Goal: Information Seeking & Learning: Find specific fact

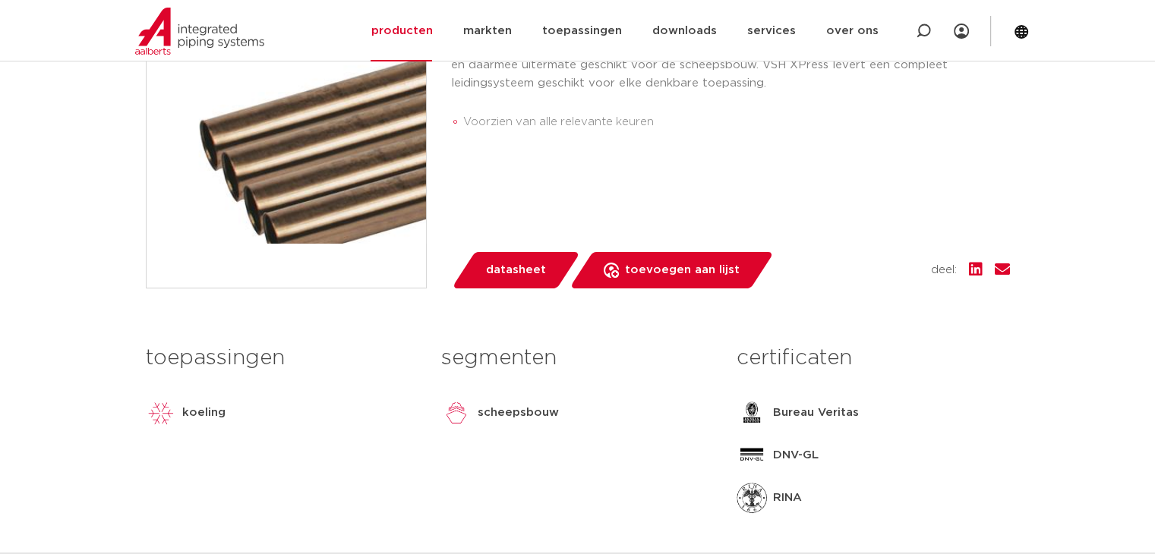
scroll to position [152, 0]
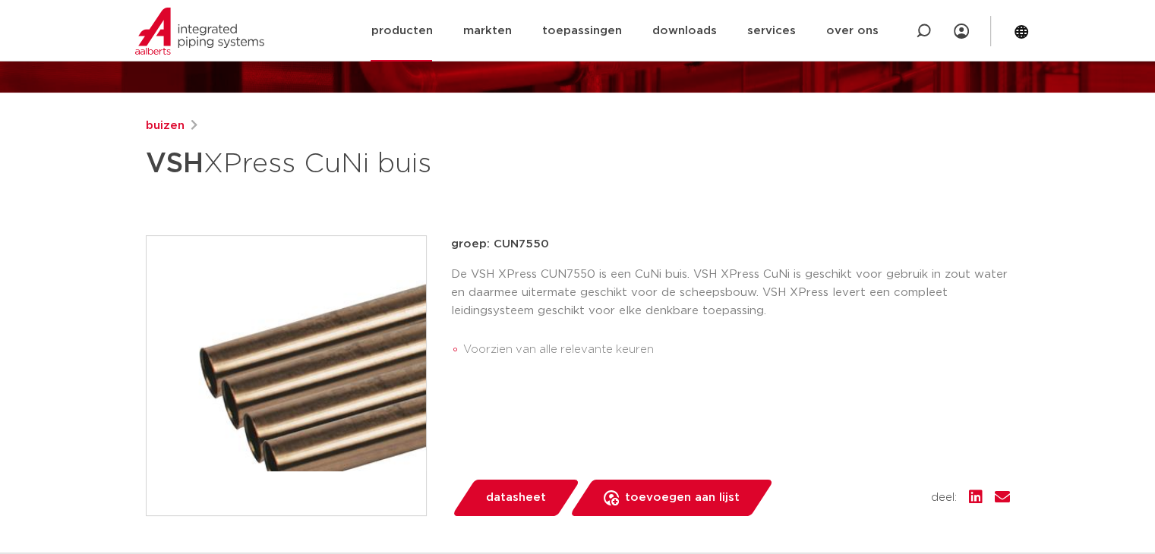
click at [204, 31] on img at bounding box center [199, 31] width 129 height 47
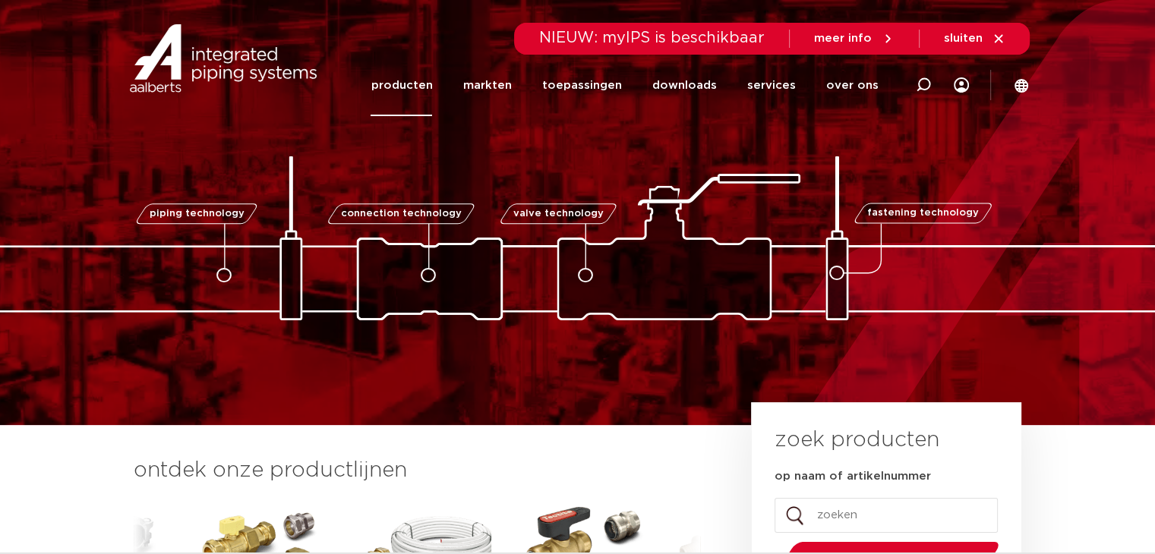
click at [422, 76] on link "producten" at bounding box center [400, 85] width 61 height 61
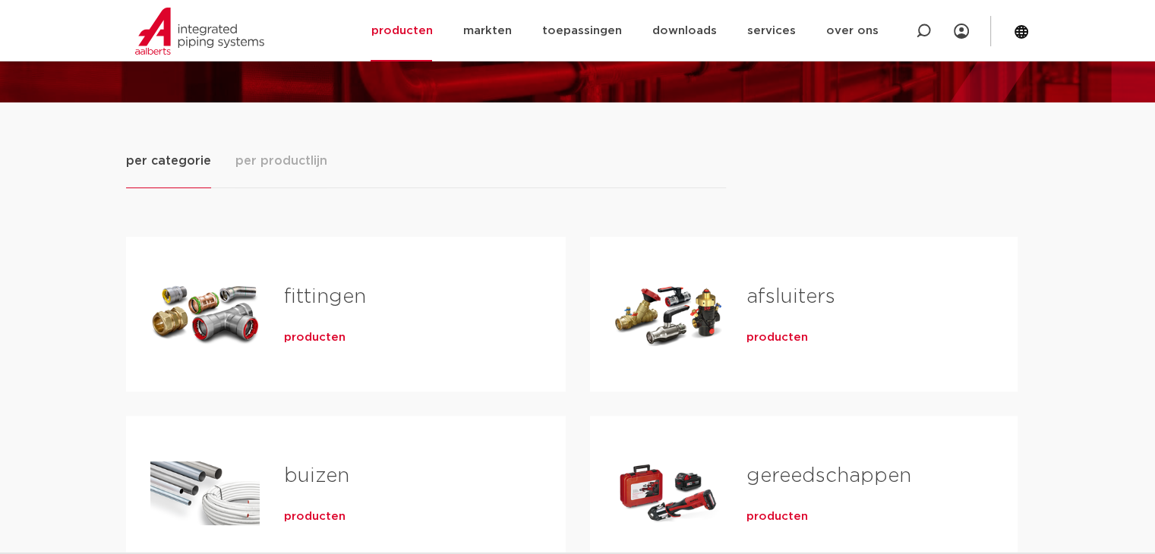
scroll to position [152, 0]
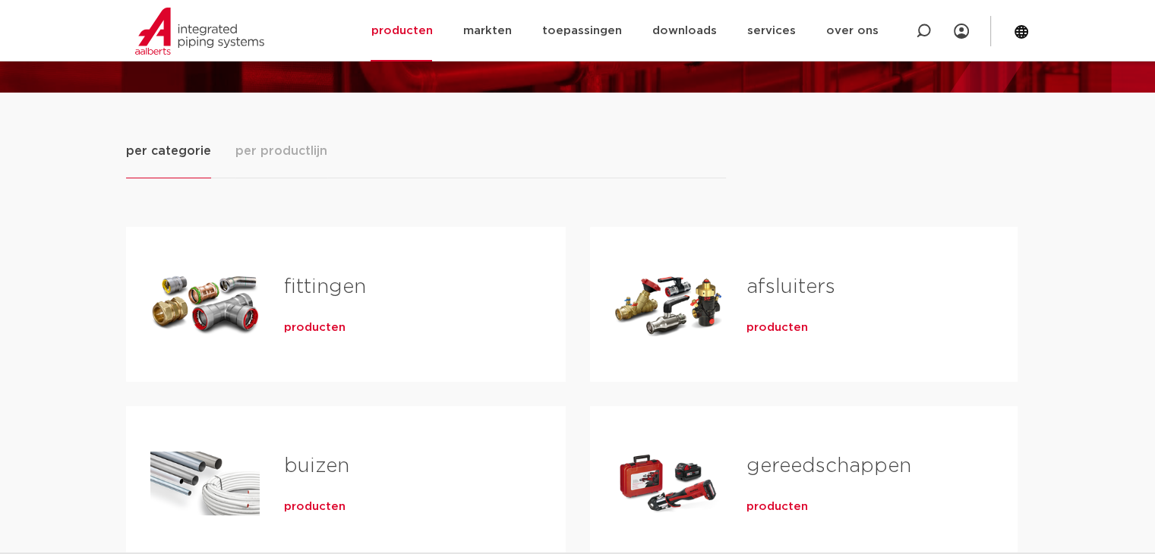
click at [310, 326] on span "producten" at bounding box center [314, 327] width 61 height 15
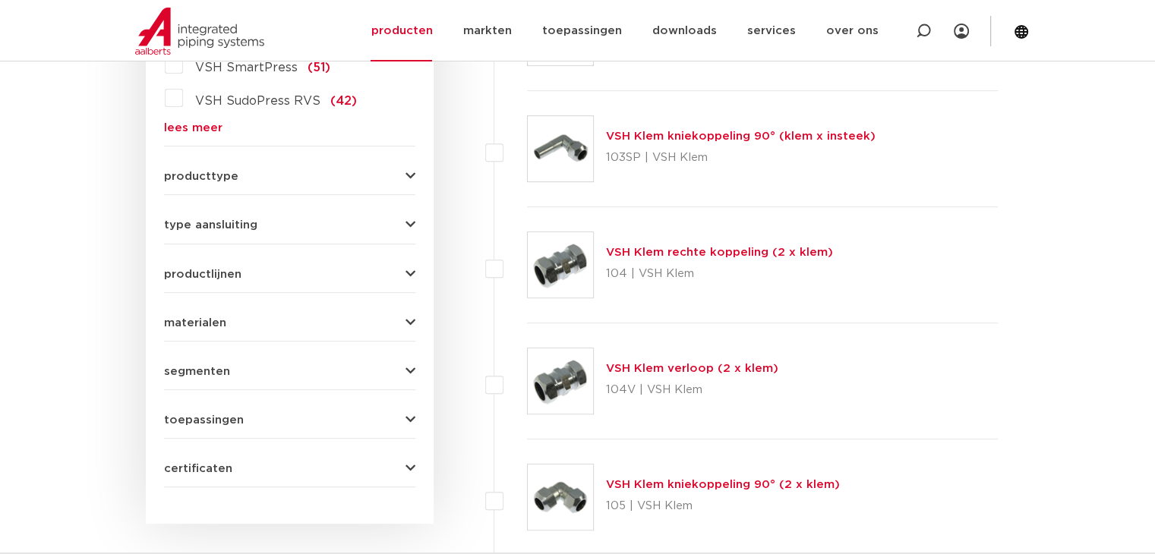
scroll to position [503, 0]
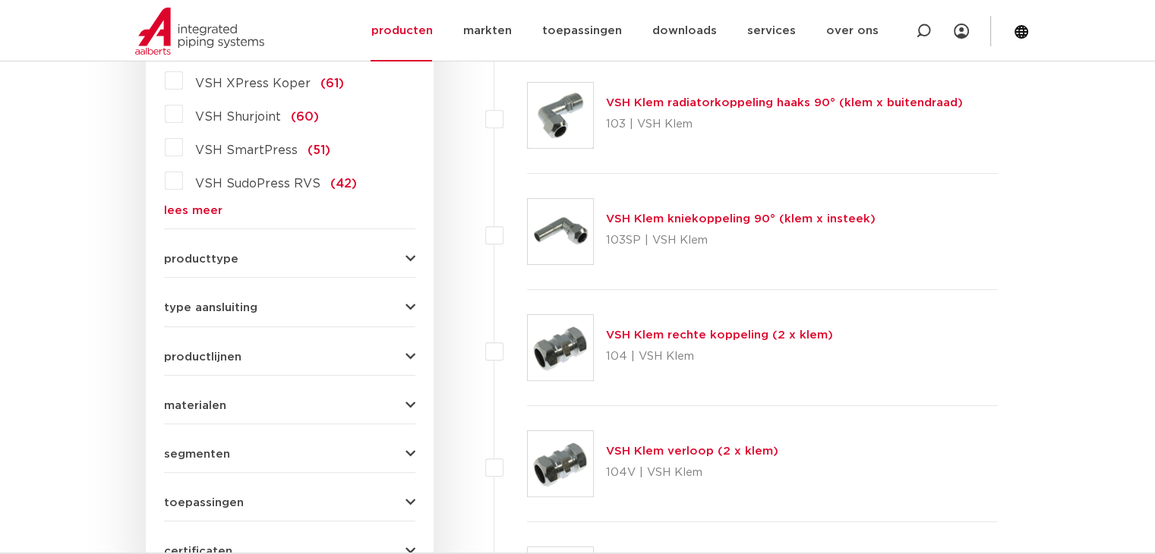
click at [212, 212] on link "lees meer" at bounding box center [289, 210] width 251 height 11
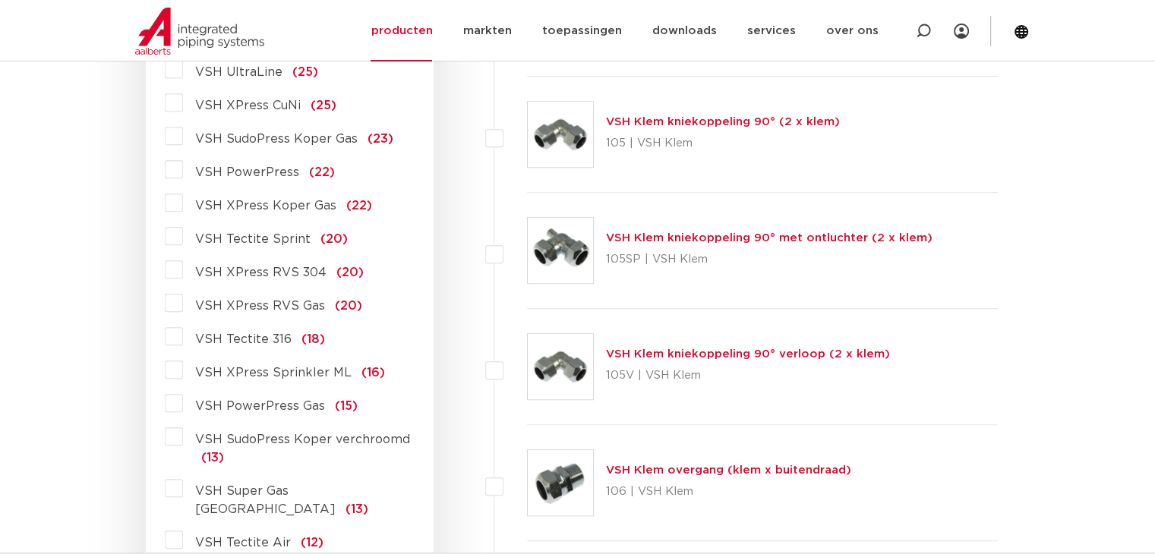
scroll to position [959, 0]
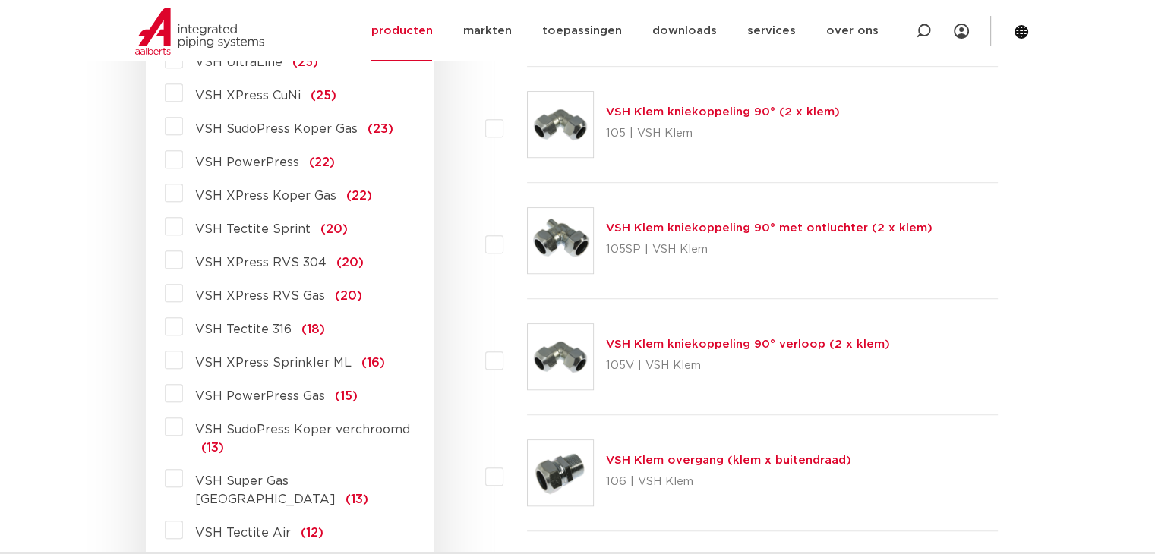
click at [183, 260] on label "VSH XPress RVS 304 (20)" at bounding box center [273, 259] width 181 height 24
click at [0, 0] on input "VSH XPress RVS 304 (20)" at bounding box center [0, 0] width 0 height 0
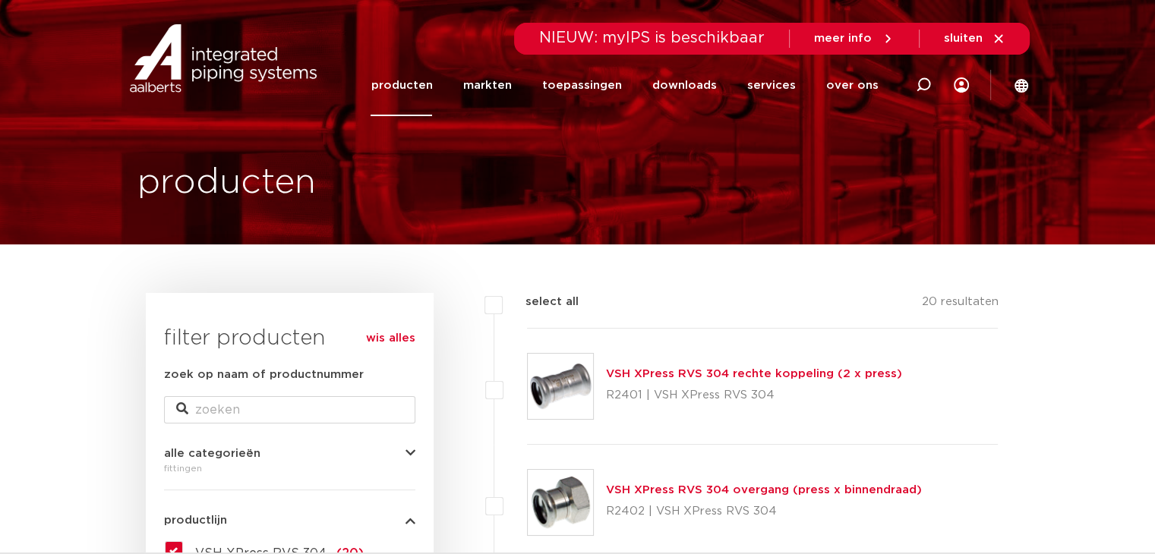
click at [686, 369] on link "VSH XPress RVS 304 rechte koppeling (2 x press)" at bounding box center [754, 373] width 296 height 11
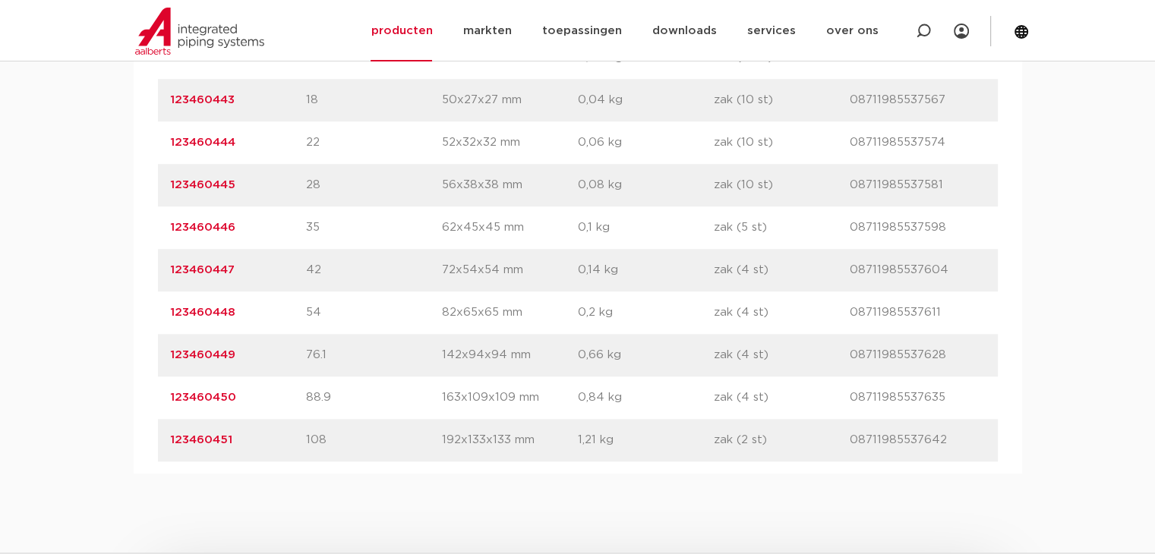
scroll to position [1139, 0]
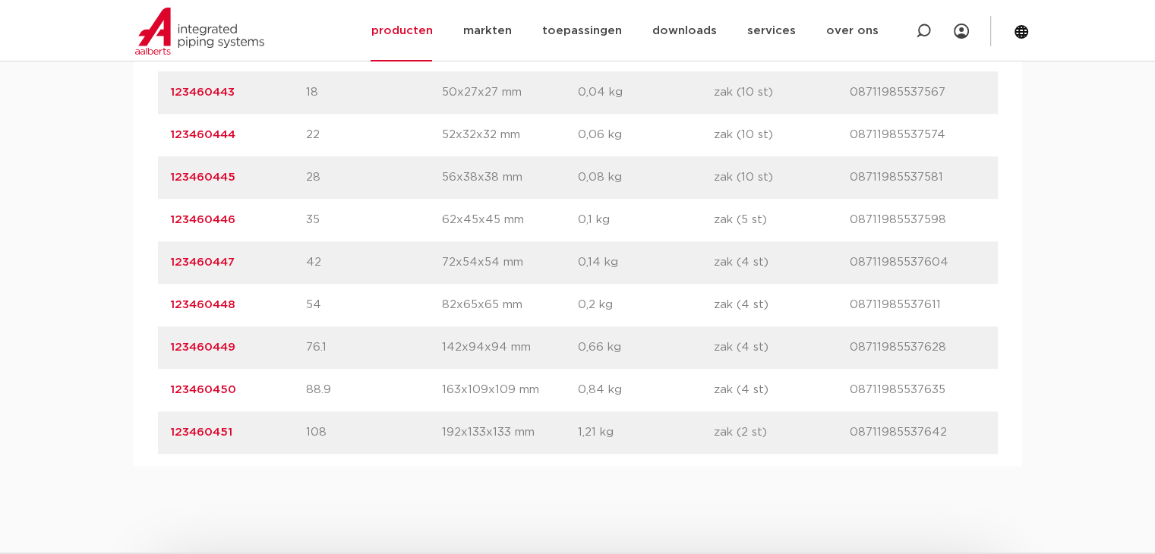
drag, startPoint x: 265, startPoint y: 301, endPoint x: 159, endPoint y: 302, distance: 106.3
click at [159, 302] on div "artikelnummer 123460448 afmeting 54 afmetingen 82x65x65 mm gewicht 0,2 kg verpa…" at bounding box center [578, 305] width 840 height 43
copy link "123460448"
click at [309, 384] on p "88.9" at bounding box center [374, 390] width 136 height 18
drag, startPoint x: 81, startPoint y: 96, endPoint x: 106, endPoint y: 86, distance: 26.9
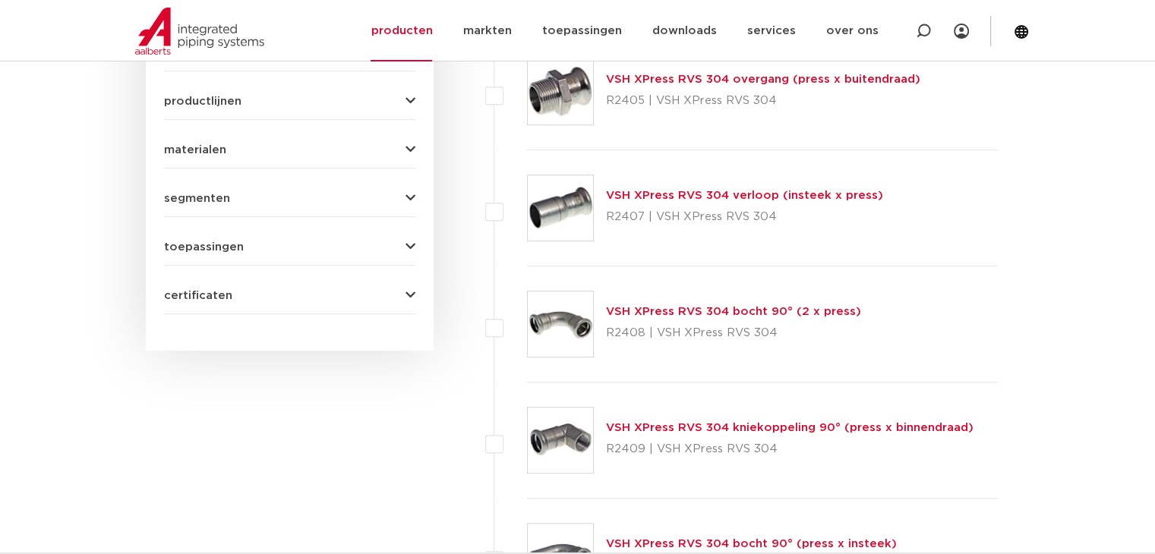
scroll to position [835, 0]
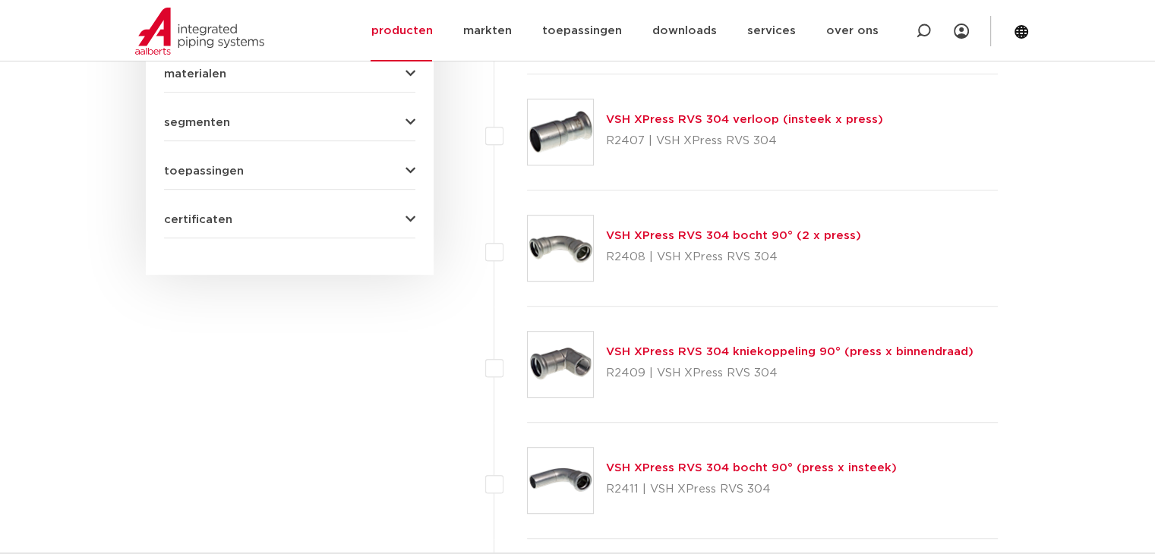
click at [725, 236] on link "VSH XPress RVS 304 bocht 90° (2 x press)" at bounding box center [733, 235] width 255 height 11
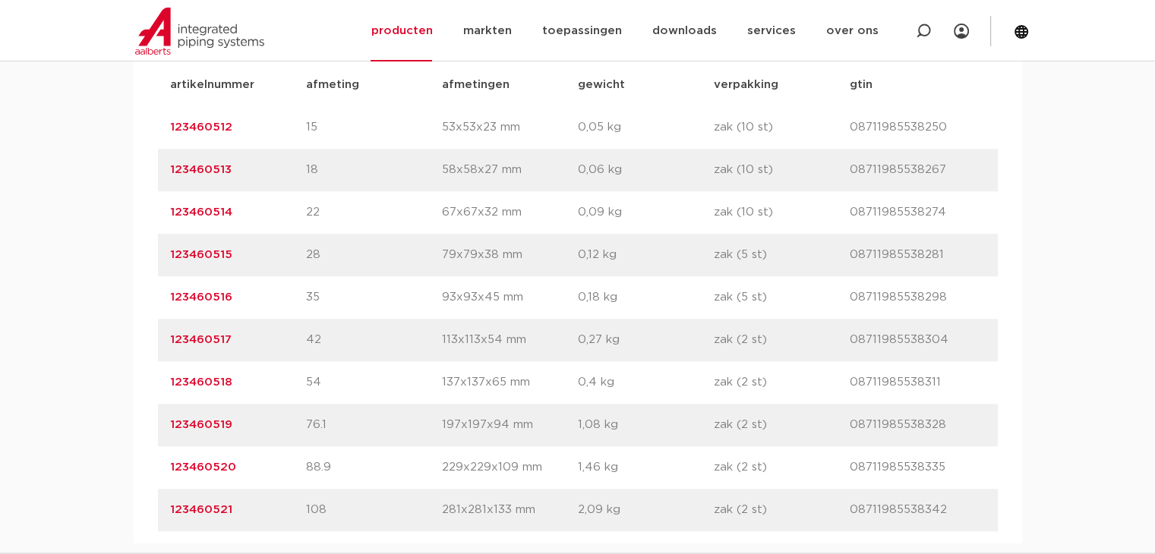
scroll to position [1063, 0]
drag, startPoint x: 251, startPoint y: 383, endPoint x: 158, endPoint y: 399, distance: 93.8
click at [158, 399] on div "artikelnummer 123460518 afmeting 54 afmetingen 137x137x65 mm gewicht 0,4 kg ver…" at bounding box center [578, 381] width 840 height 43
copy link "123460518"
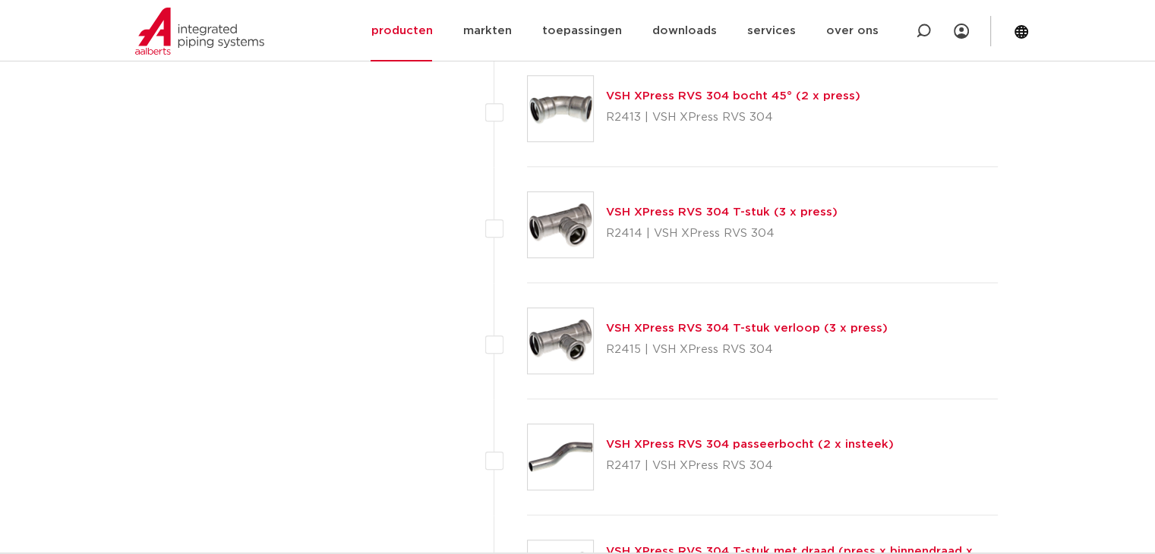
scroll to position [1442, 0]
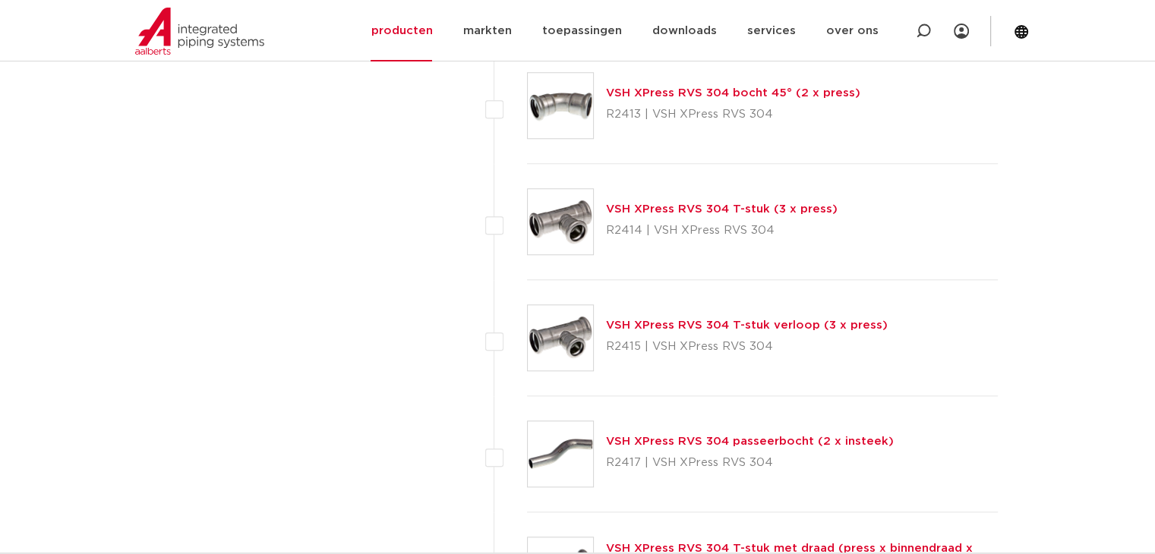
click at [815, 322] on link "VSH XPress RVS 304 T-stuk verloop (3 x press)" at bounding box center [747, 325] width 282 height 11
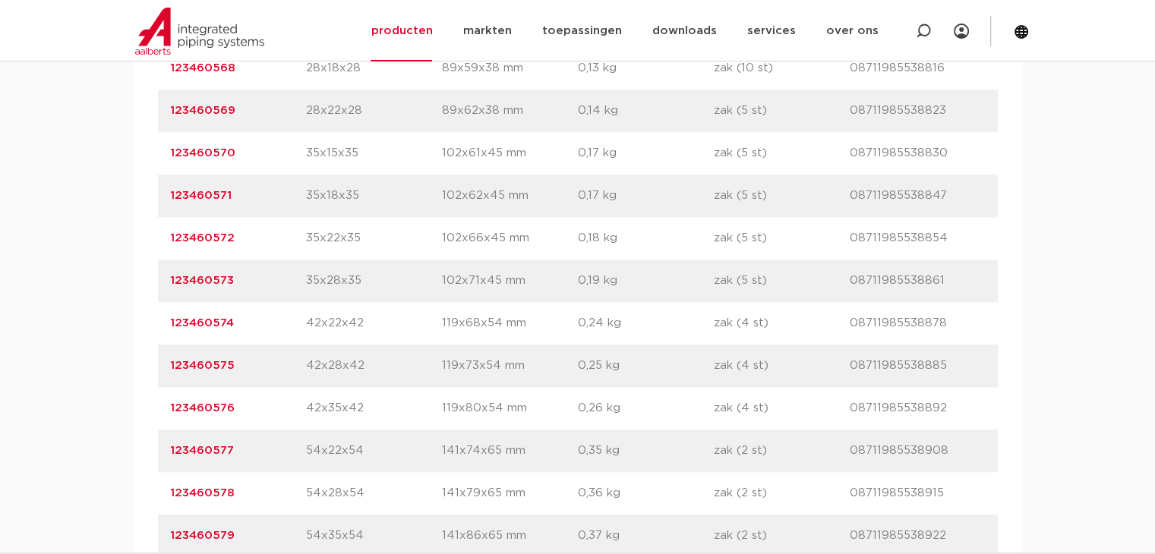
scroll to position [1366, 0]
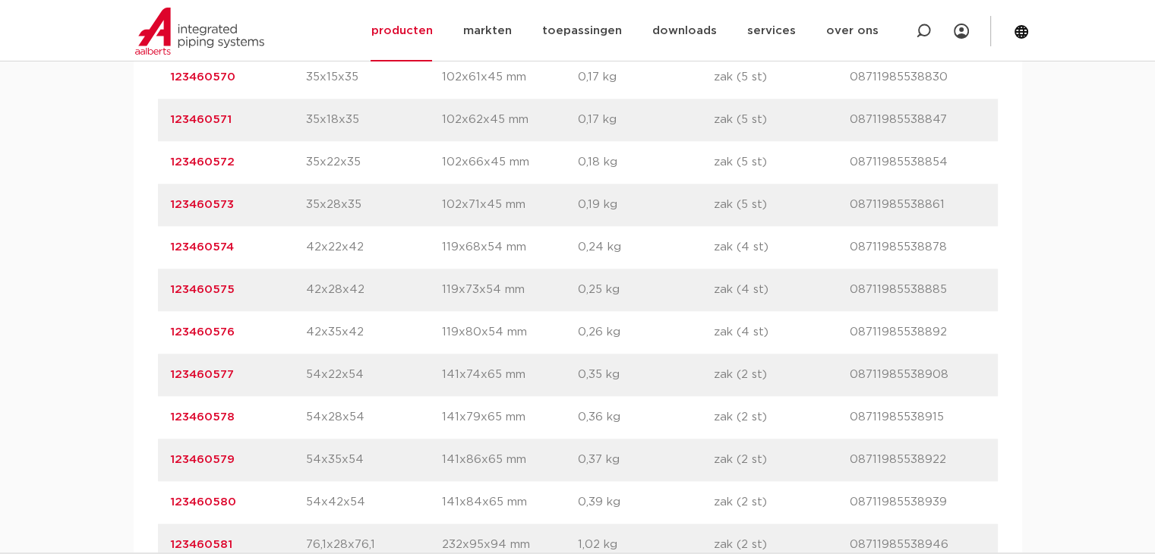
drag, startPoint x: 241, startPoint y: 372, endPoint x: 169, endPoint y: 374, distance: 72.9
click at [169, 374] on div "artikelnummer 123460577 afmeting 54x22x54 [GEOGRAPHIC_DATA] 141x74x65 mm gewich…" at bounding box center [578, 375] width 840 height 43
copy link "123460577"
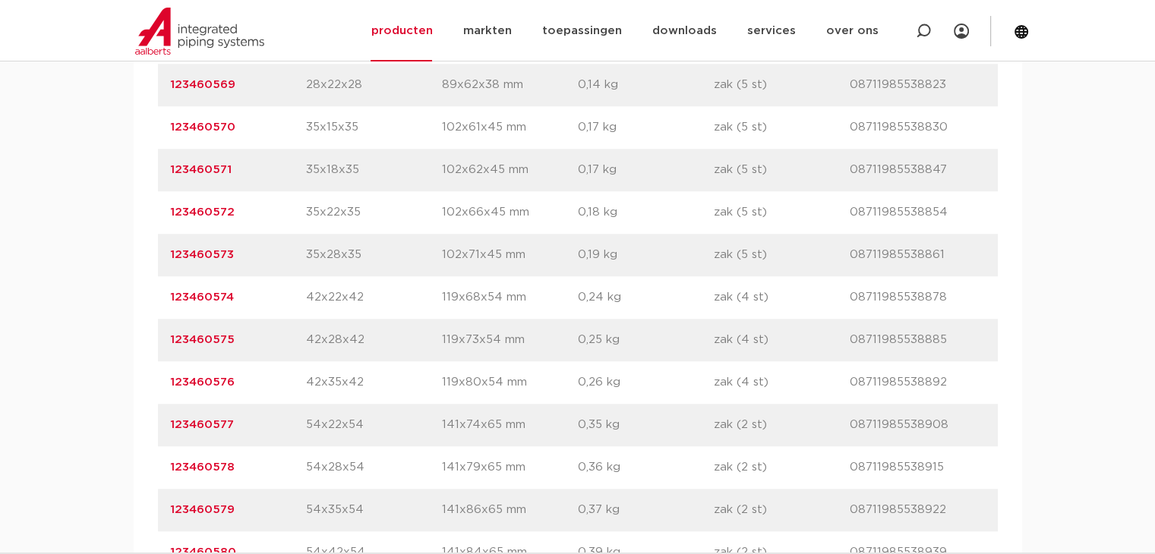
scroll to position [1290, 0]
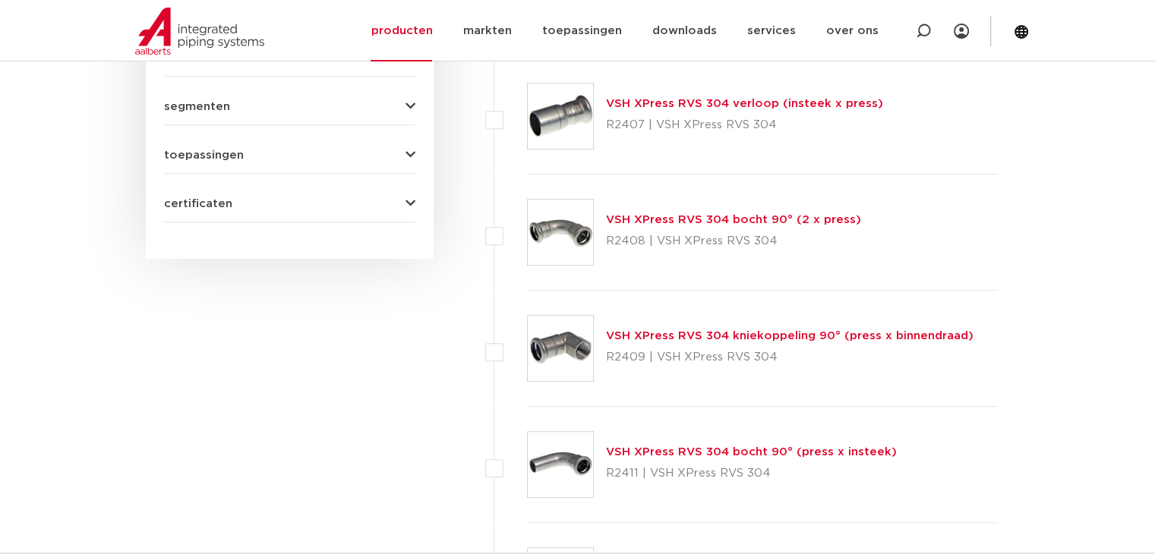
scroll to position [835, 0]
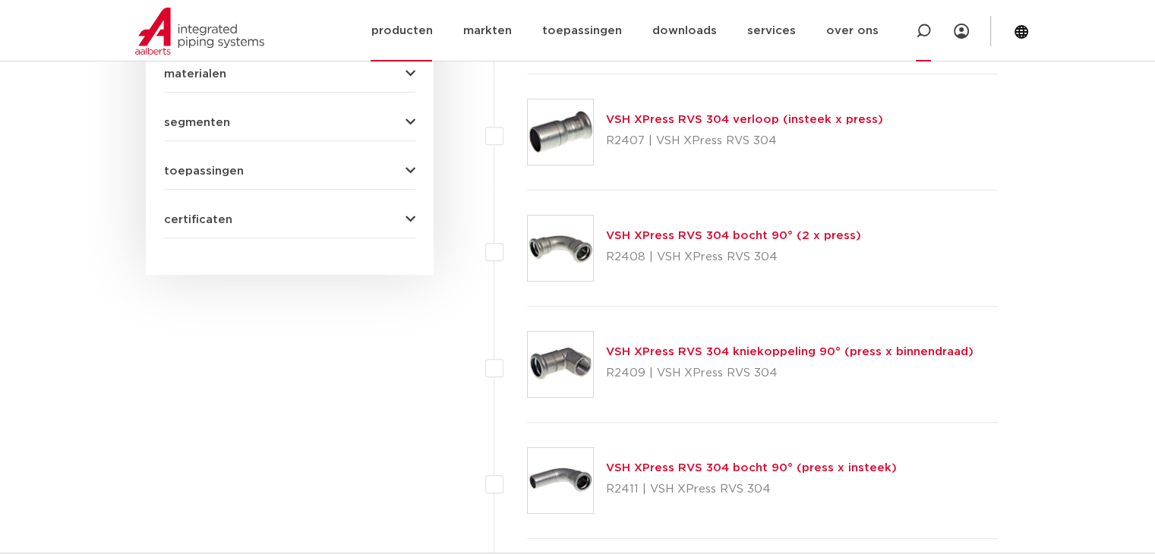
click at [923, 35] on icon at bounding box center [923, 31] width 18 height 18
paste input "4803282"
type input "4803282"
click button "Zoeken" at bounding box center [0, 0] width 0 height 0
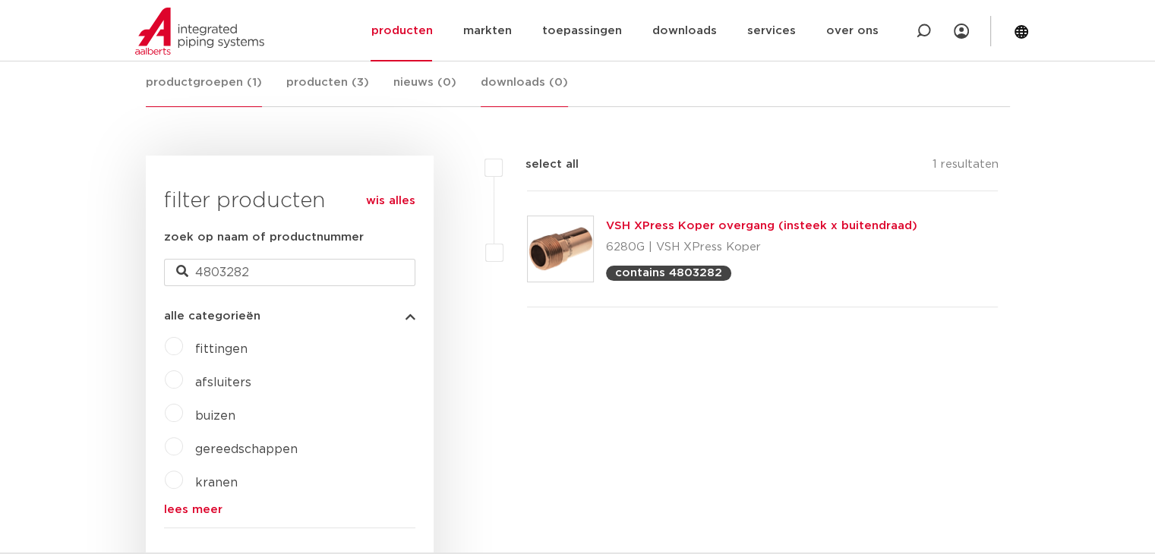
scroll to position [152, 0]
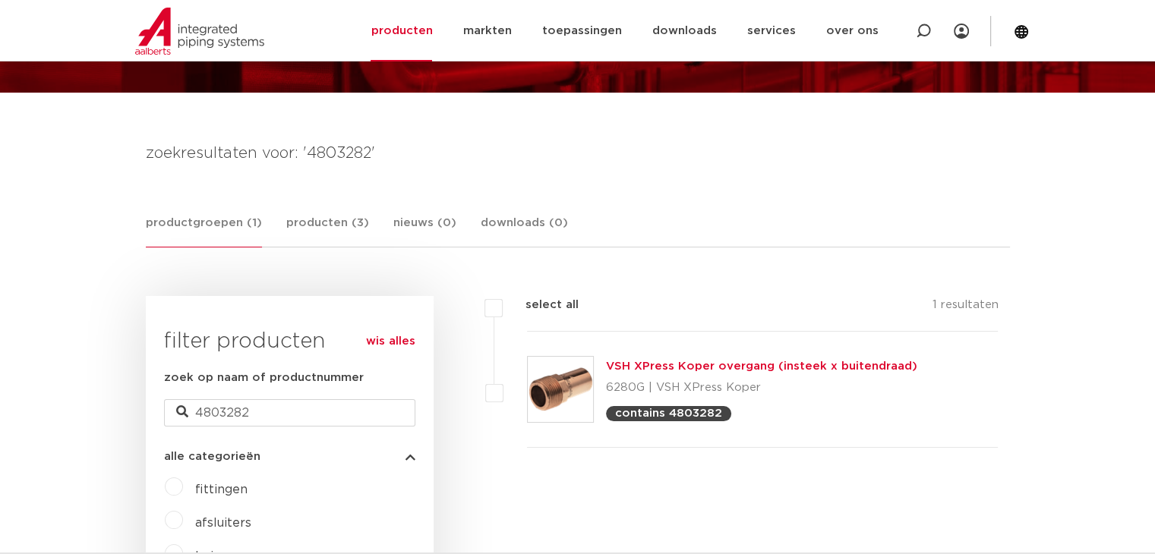
click at [216, 229] on link "productgroepen (1)" at bounding box center [204, 230] width 116 height 33
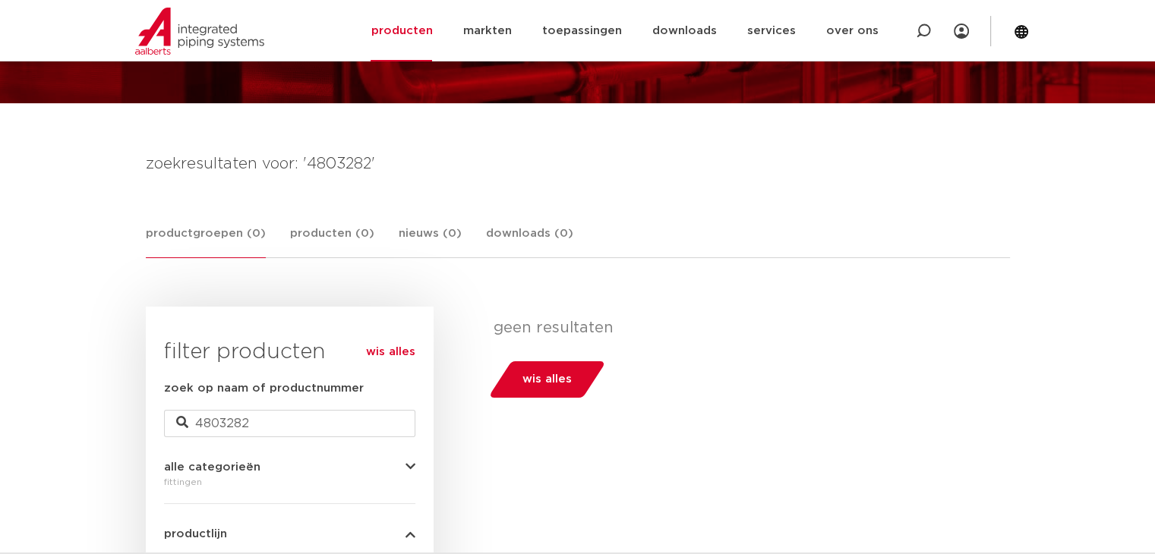
scroll to position [304, 0]
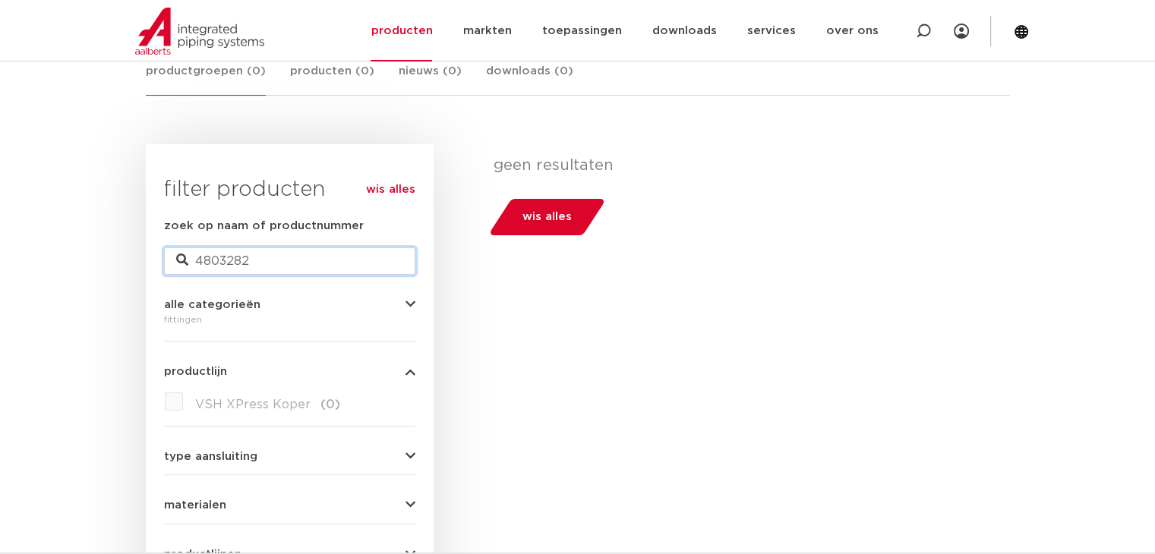
drag, startPoint x: 289, startPoint y: 264, endPoint x: 178, endPoint y: 257, distance: 111.8
click at [178, 257] on div "zoek op naam of productnummer 4803282" at bounding box center [289, 246] width 251 height 58
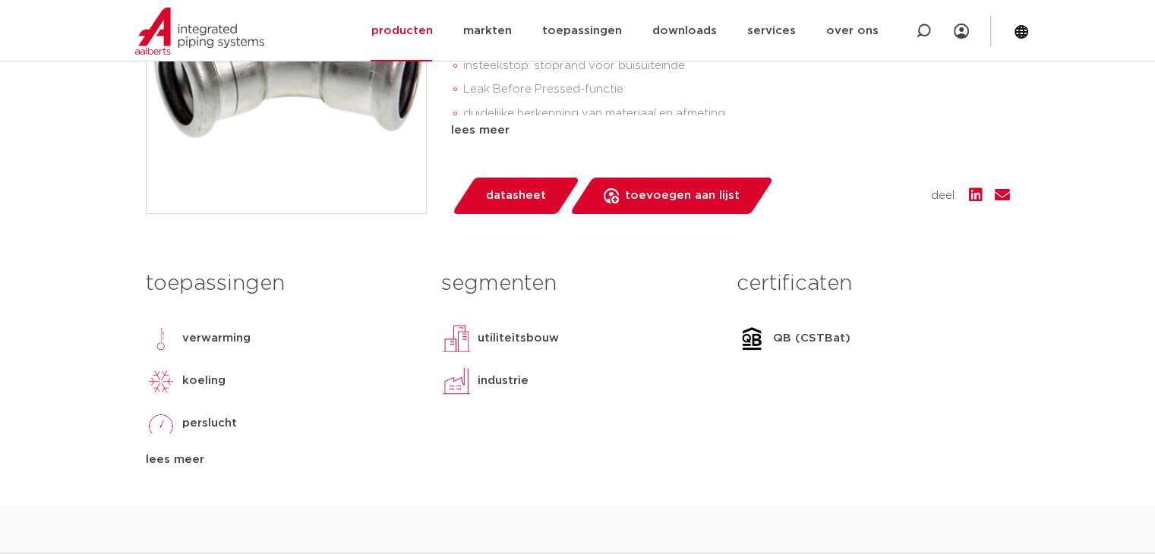
scroll to position [304, 0]
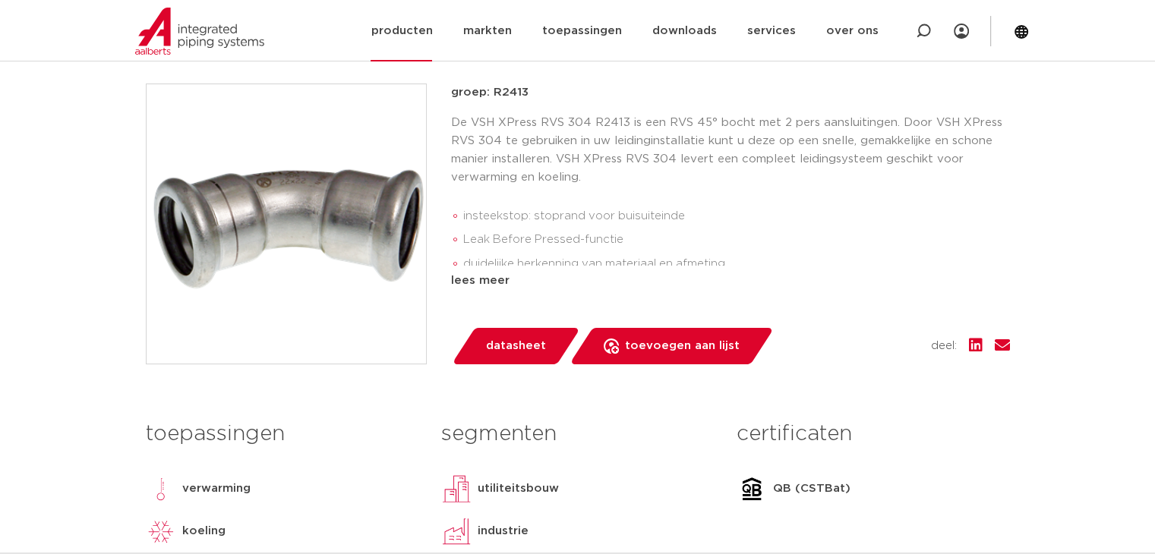
click at [432, 31] on link "producten" at bounding box center [400, 30] width 61 height 61
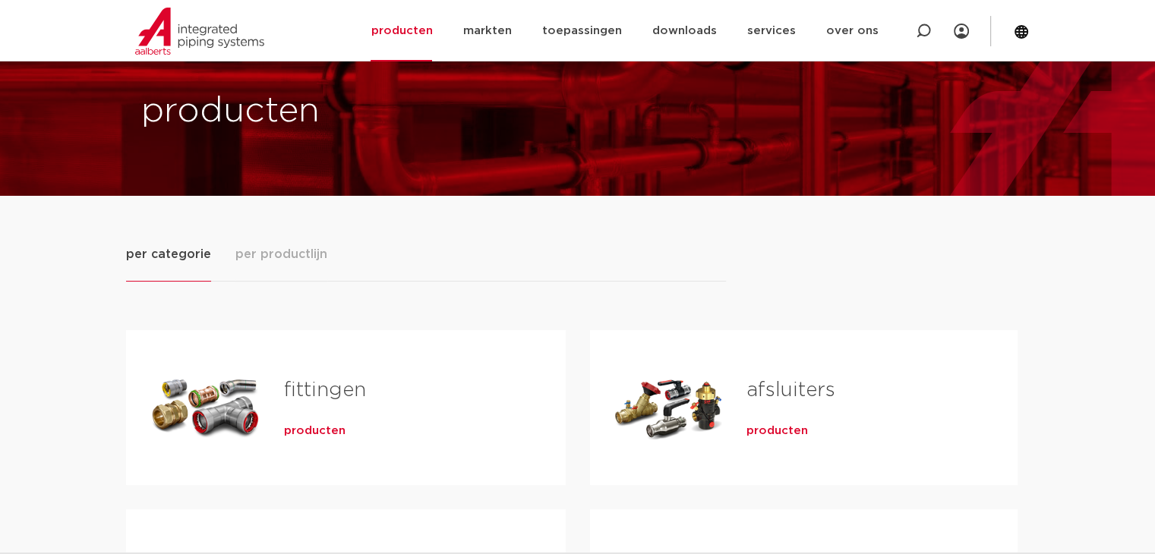
scroll to position [76, 0]
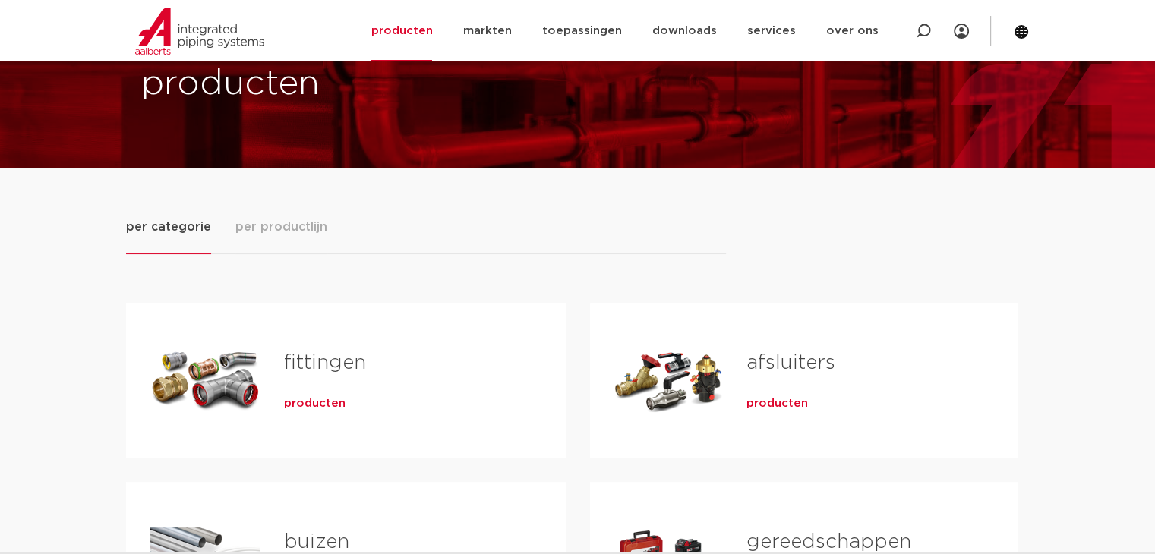
click at [301, 377] on h2 "fittingen" at bounding box center [400, 366] width 233 height 35
click at [312, 404] on span "producten" at bounding box center [314, 403] width 61 height 15
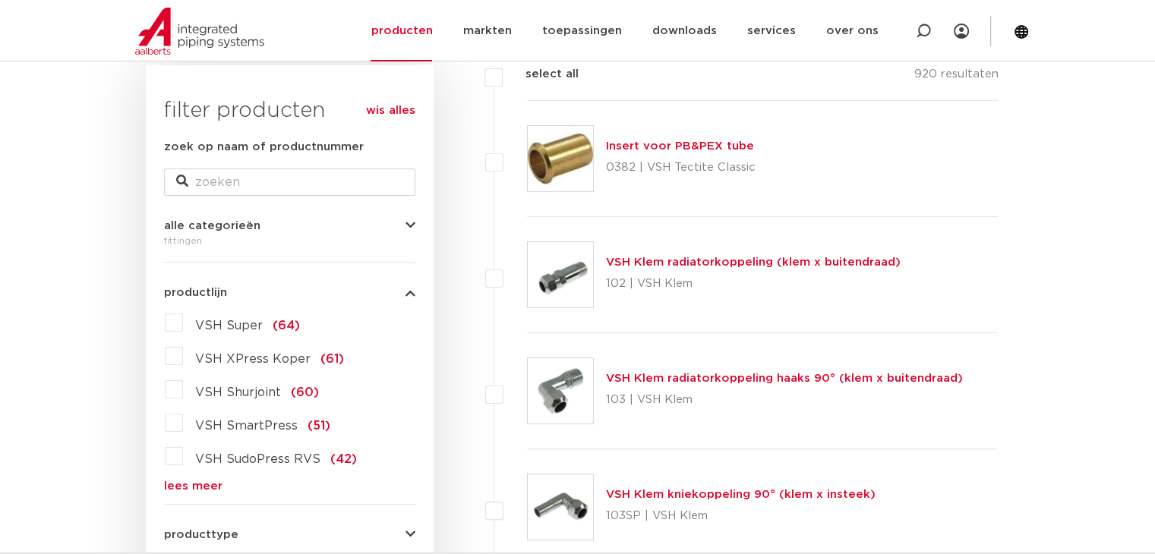
scroll to position [304, 0]
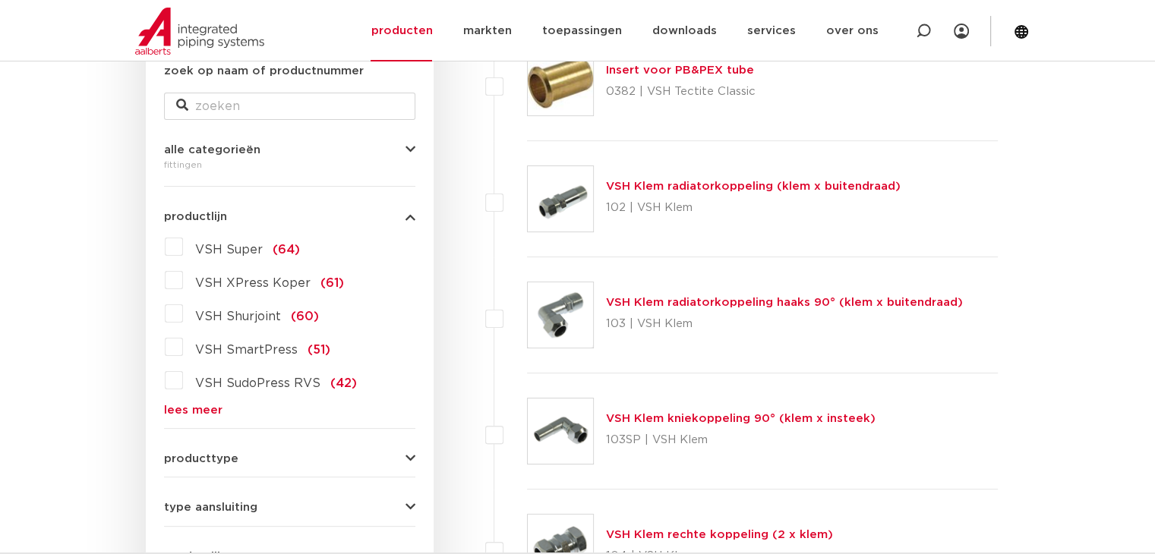
click at [183, 275] on label "VSH XPress Koper (61)" at bounding box center [263, 280] width 161 height 24
click at [0, 0] on input "VSH XPress Koper (61)" at bounding box center [0, 0] width 0 height 0
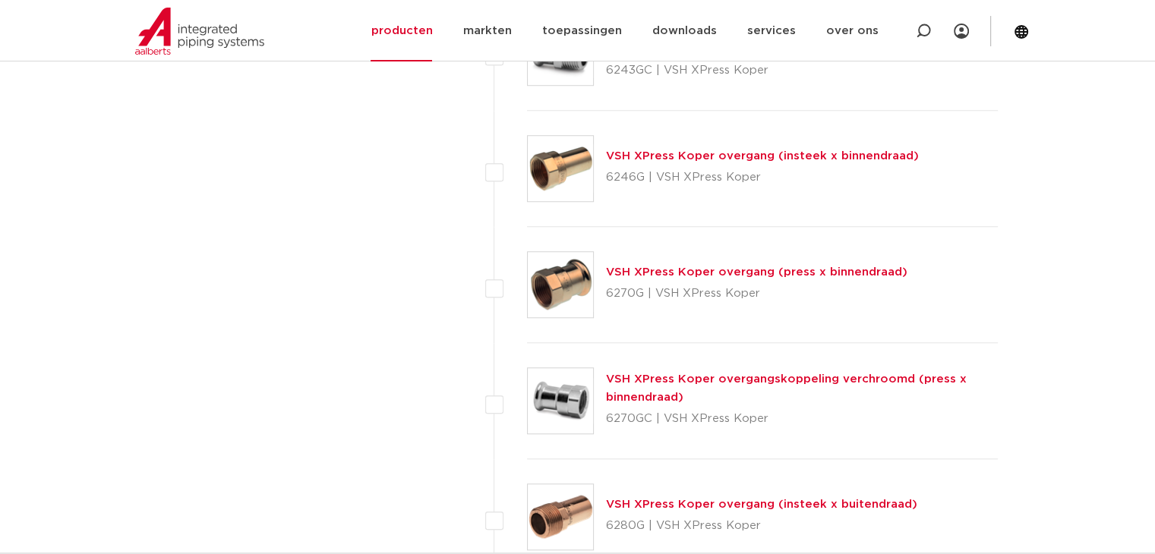
scroll to position [1289, 0]
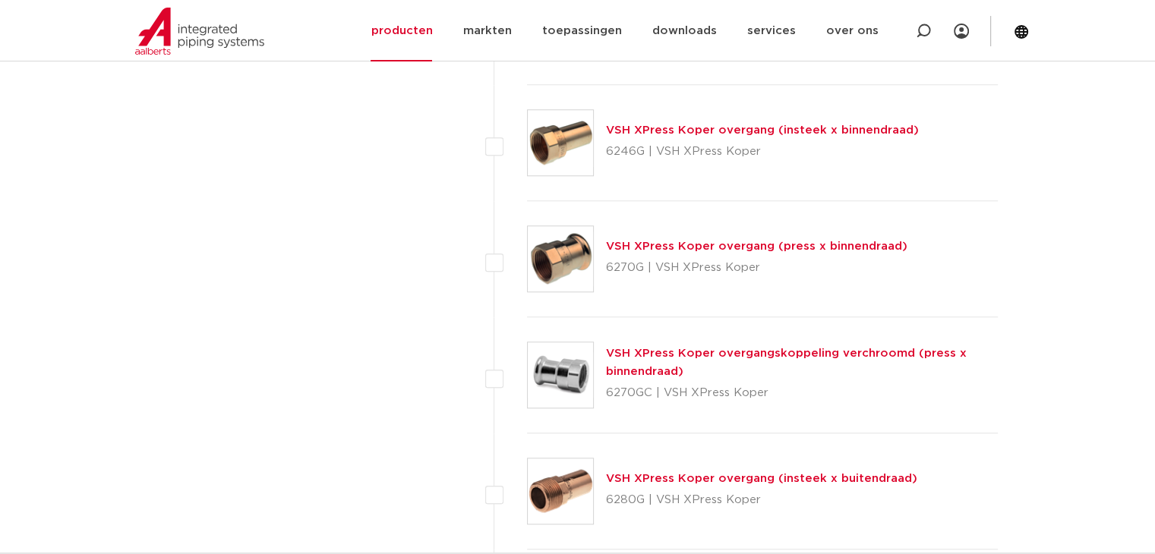
click at [765, 480] on link "VSH XPress Koper overgang (insteek x buitendraad)" at bounding box center [761, 478] width 311 height 11
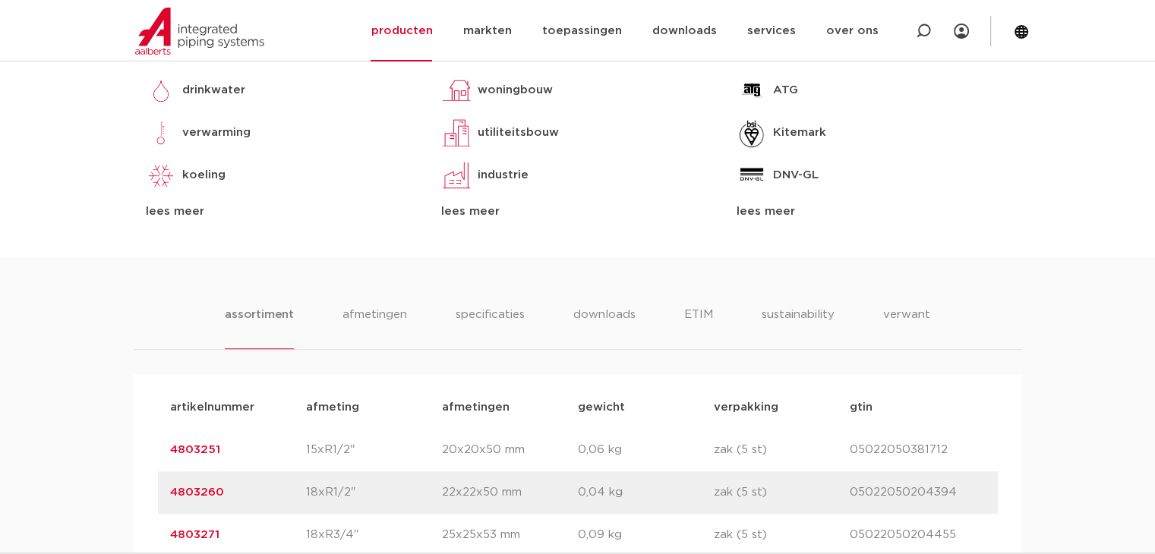
scroll to position [683, 0]
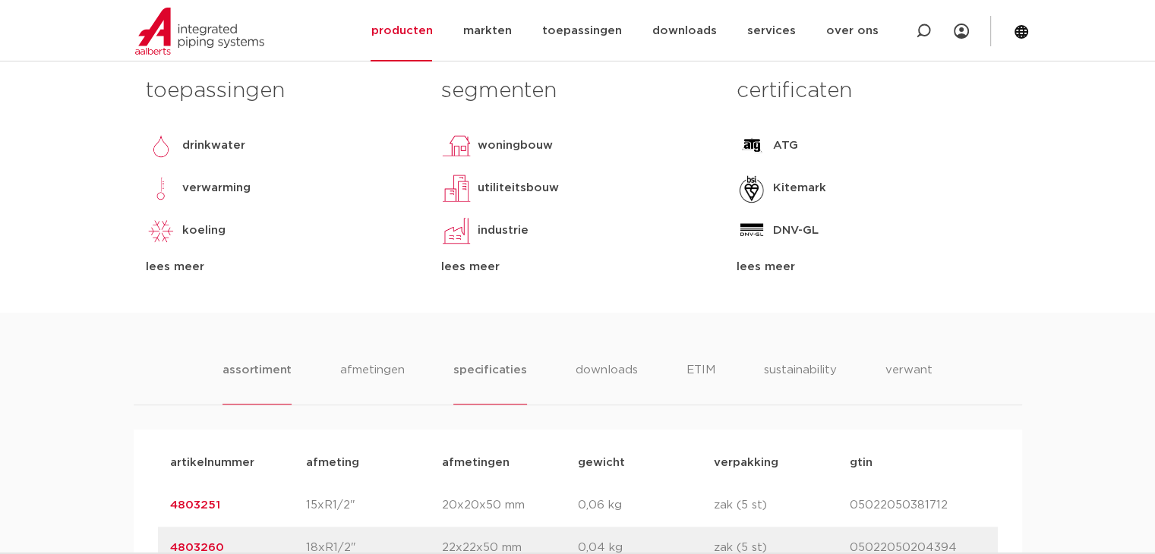
click at [463, 371] on li "specificaties" at bounding box center [489, 382] width 73 height 43
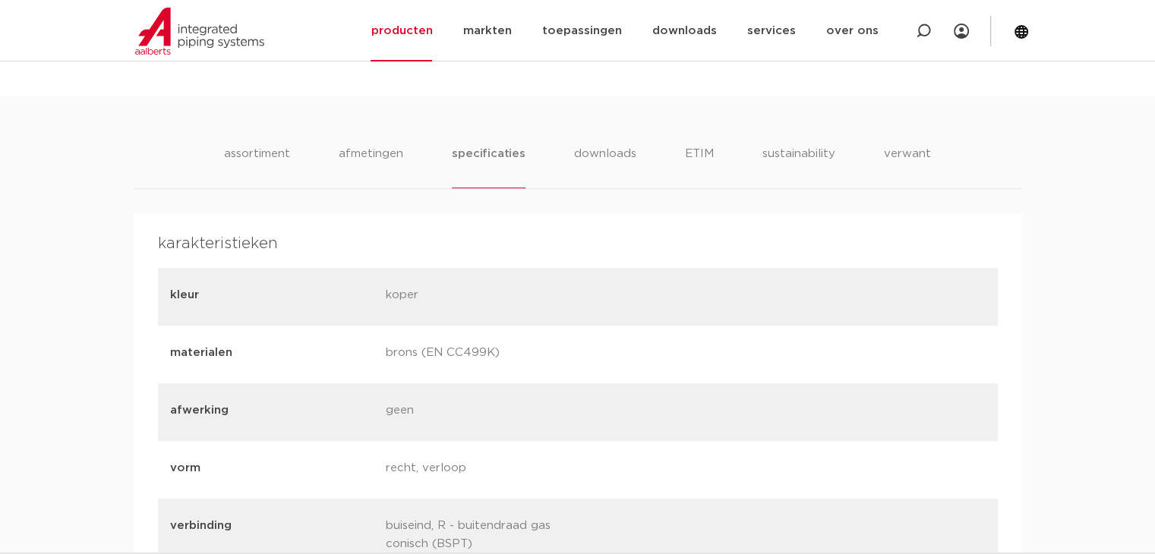
scroll to position [987, 0]
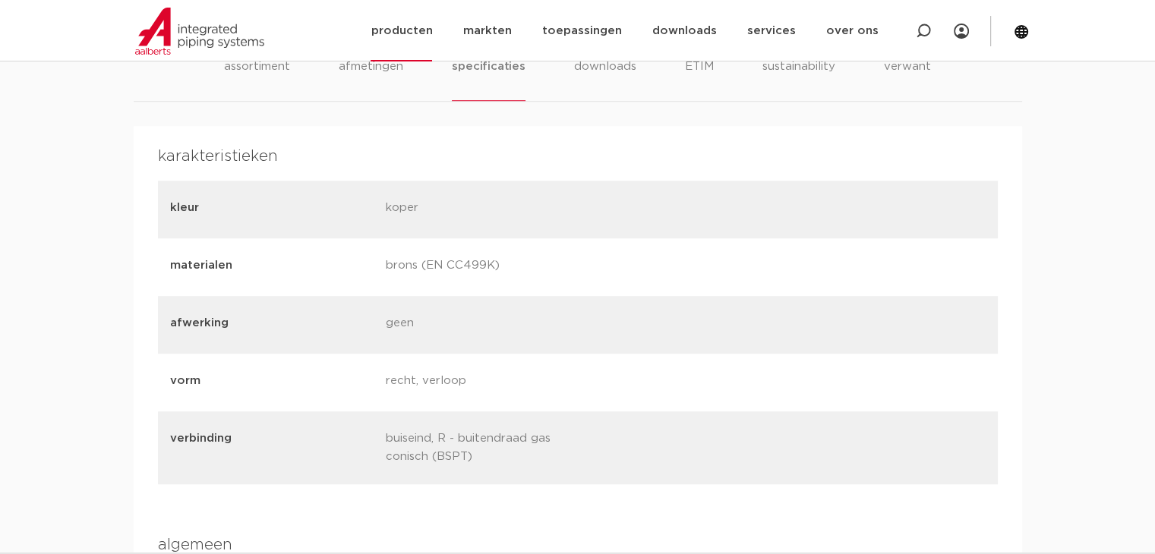
click at [418, 30] on link "producten" at bounding box center [400, 30] width 61 height 61
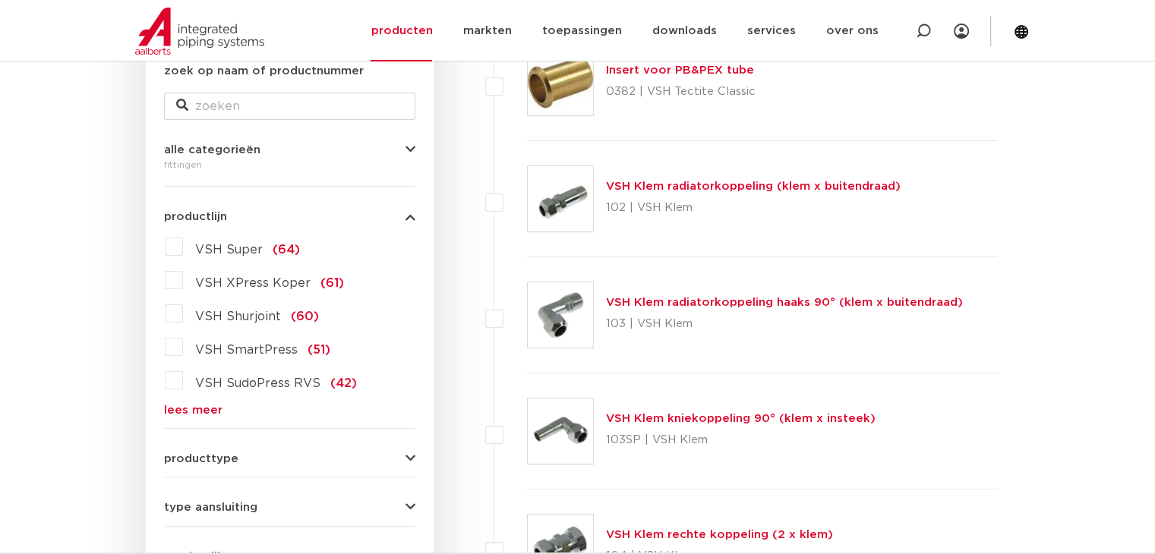
click at [193, 409] on link "lees meer" at bounding box center [289, 410] width 251 height 11
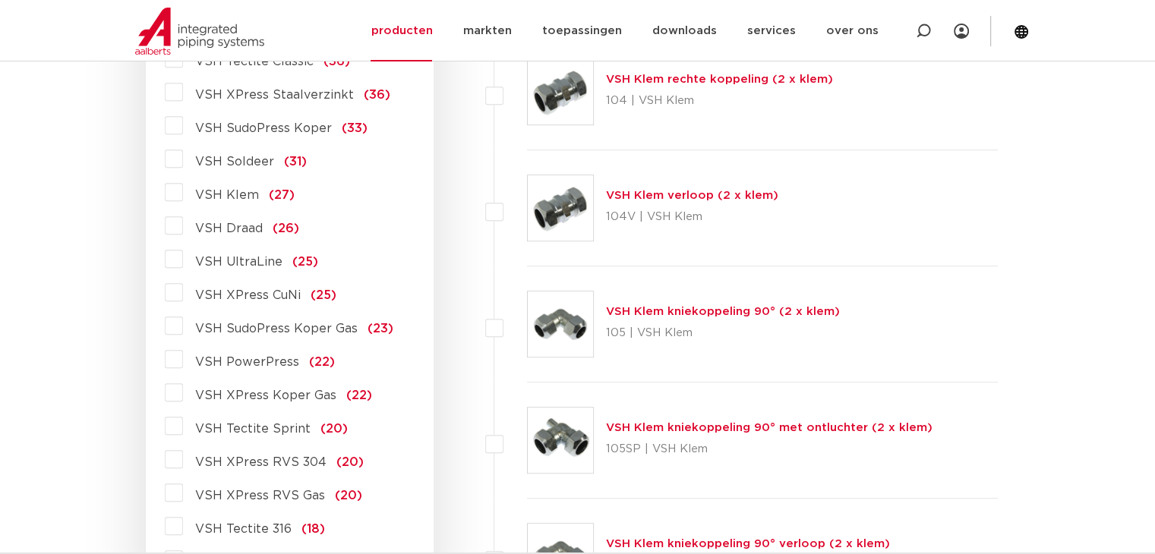
scroll to position [835, 0]
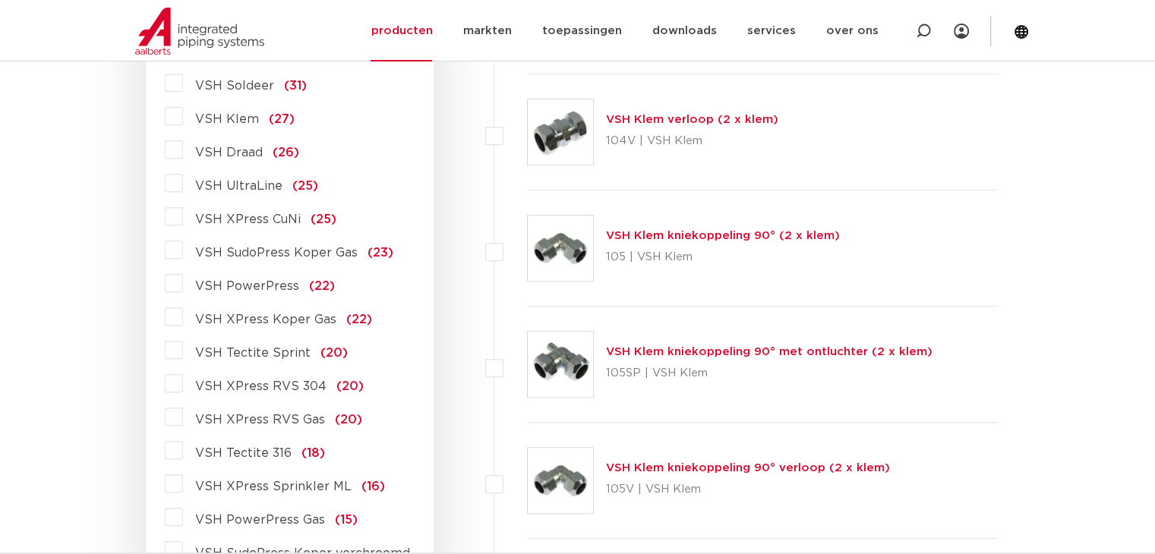
click at [183, 381] on label "VSH XPress RVS 304 (20)" at bounding box center [273, 383] width 181 height 24
click at [0, 0] on input "VSH XPress RVS 304 (20)" at bounding box center [0, 0] width 0 height 0
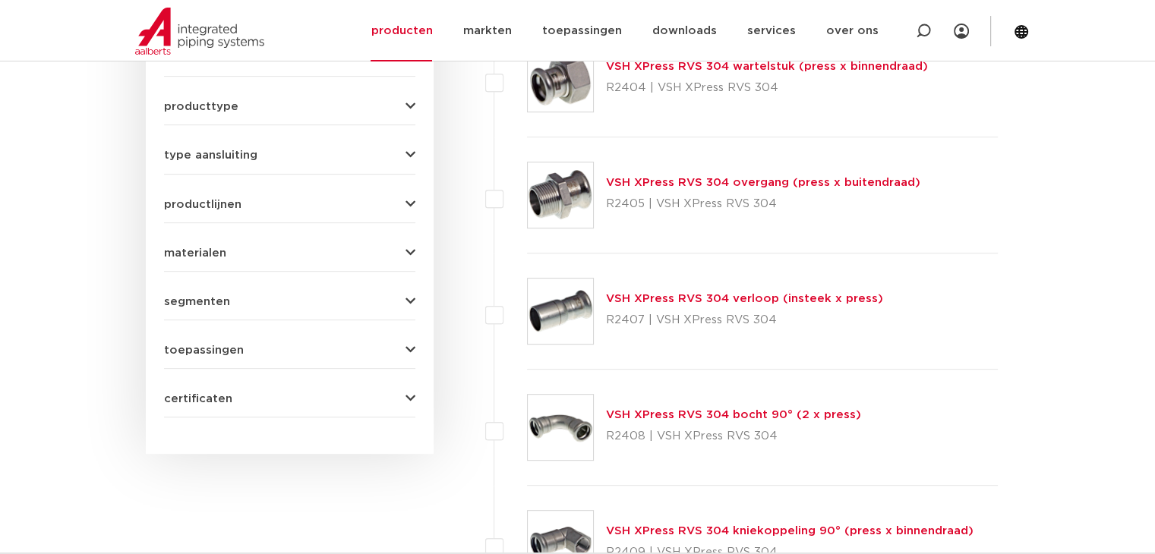
scroll to position [683, 0]
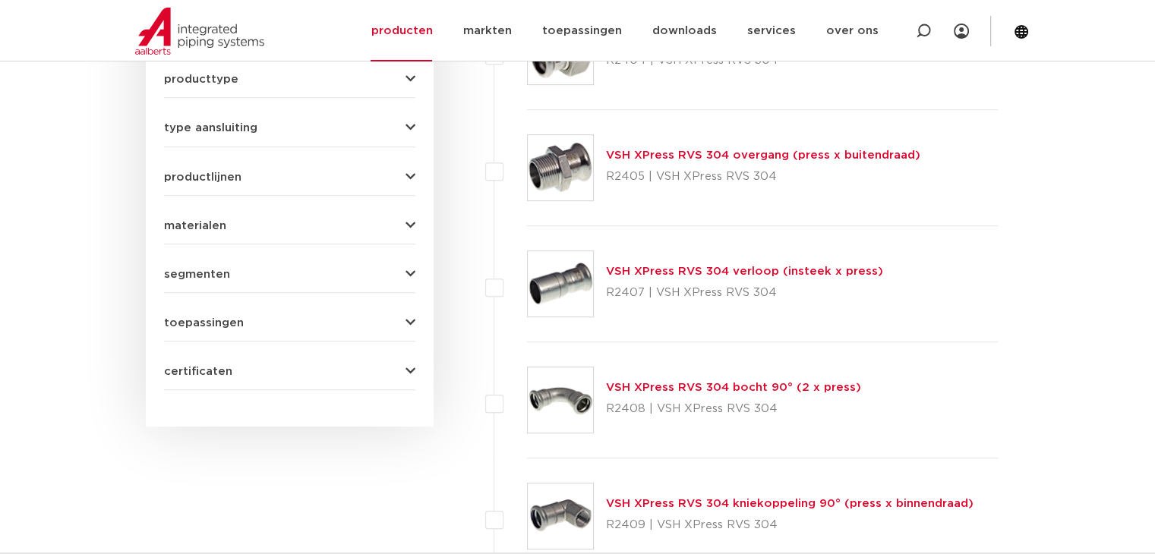
click at [689, 271] on link "VSH XPress RVS 304 verloop (insteek x press)" at bounding box center [744, 271] width 277 height 11
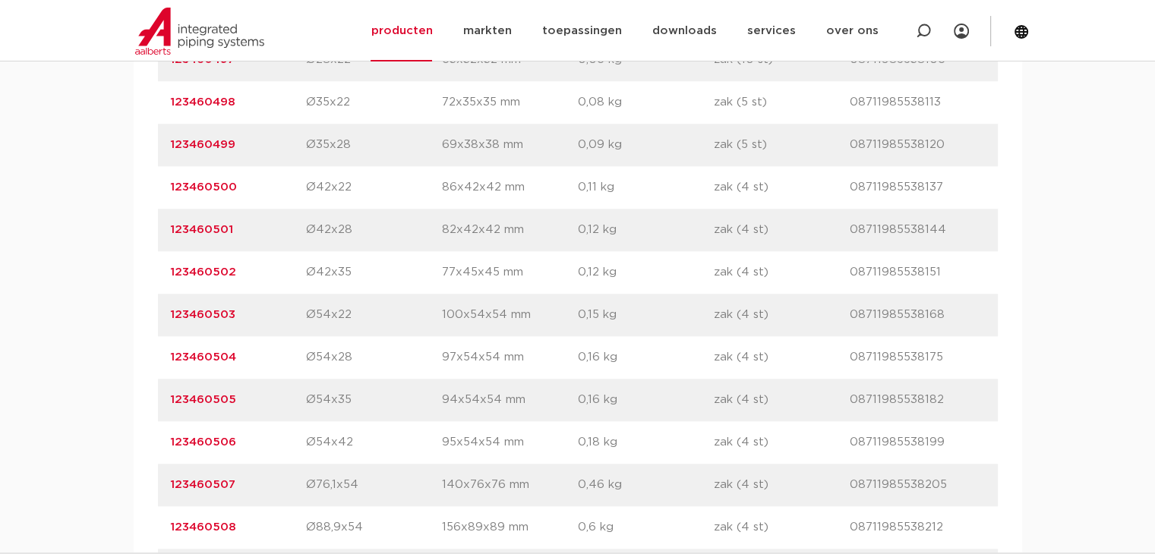
scroll to position [1366, 0]
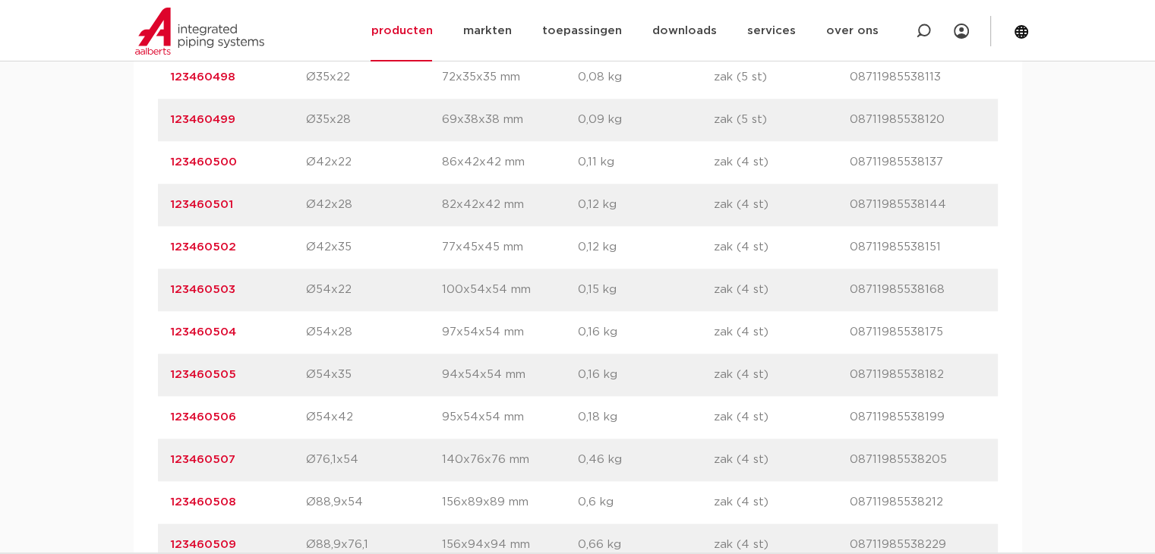
drag, startPoint x: 263, startPoint y: 417, endPoint x: 161, endPoint y: 413, distance: 101.8
click at [161, 413] on div "artikelnummer 123460506 afmeting Ø54x42 afmetingen 95x54x54 mm gewicht 0,18 kg …" at bounding box center [578, 417] width 840 height 43
copy link "123460506"
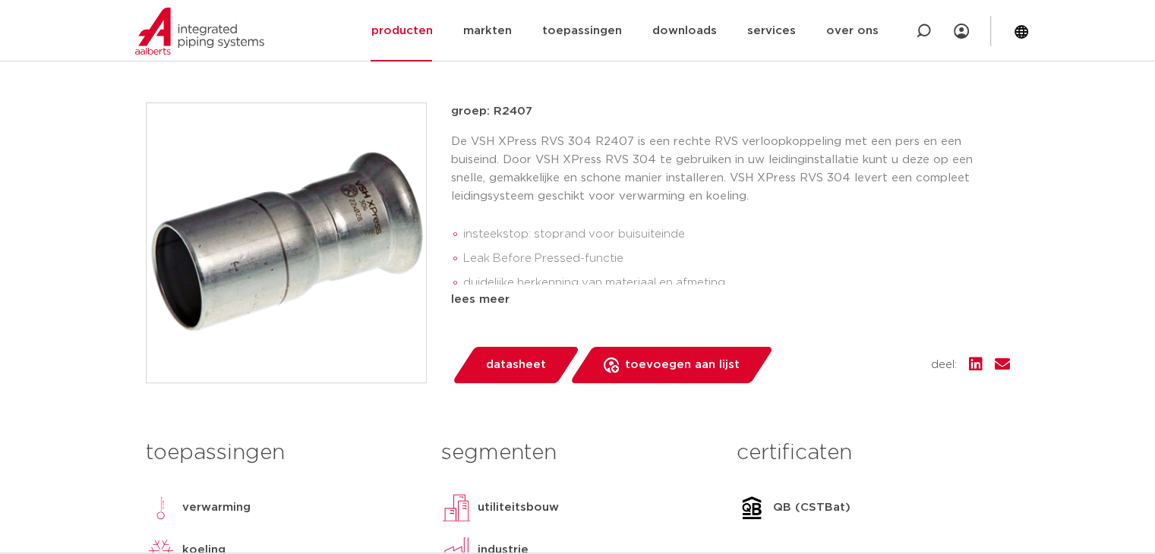
scroll to position [228, 0]
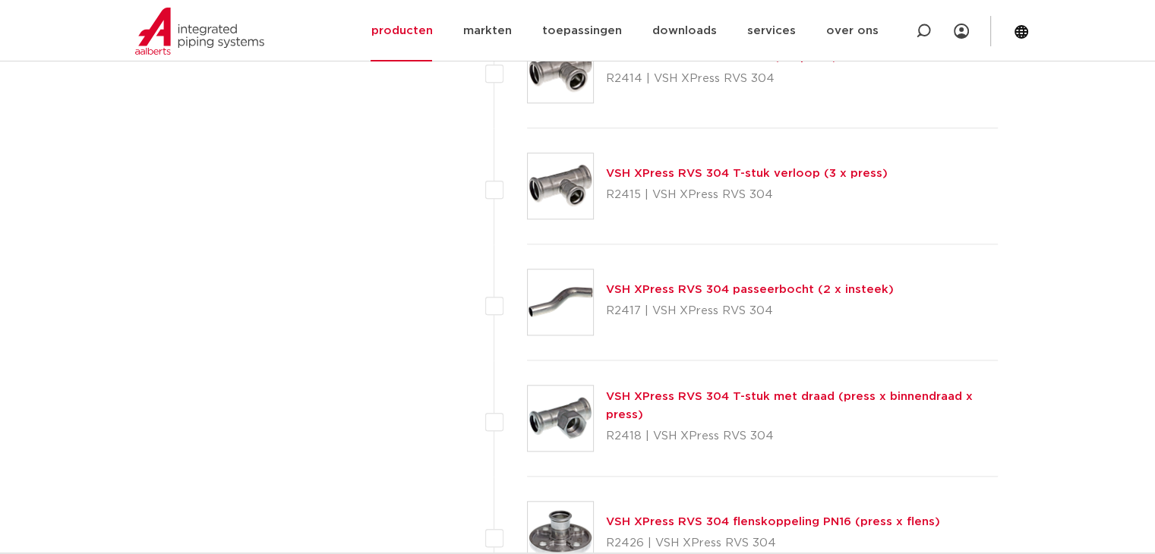
scroll to position [1822, 0]
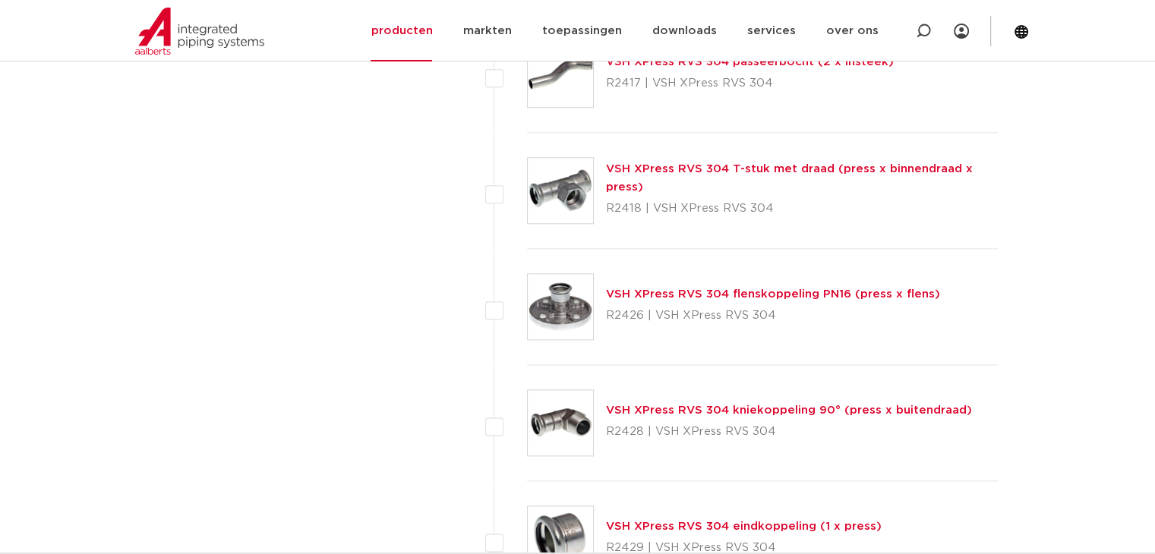
click at [835, 291] on link "VSH XPress RVS 304 flenskoppeling PN16 (press x flens)" at bounding box center [773, 293] width 334 height 11
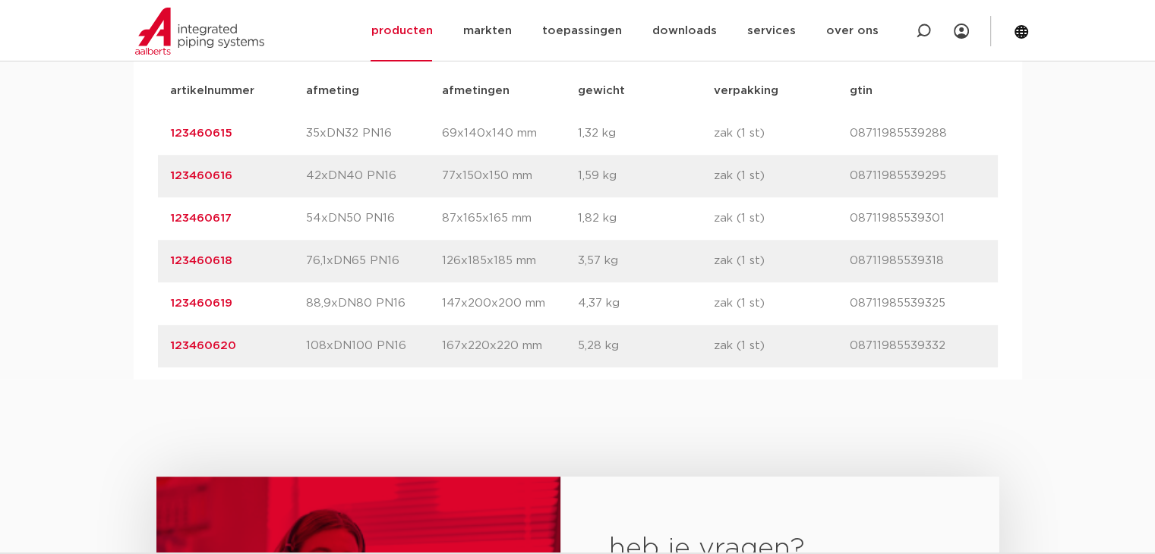
scroll to position [1063, 0]
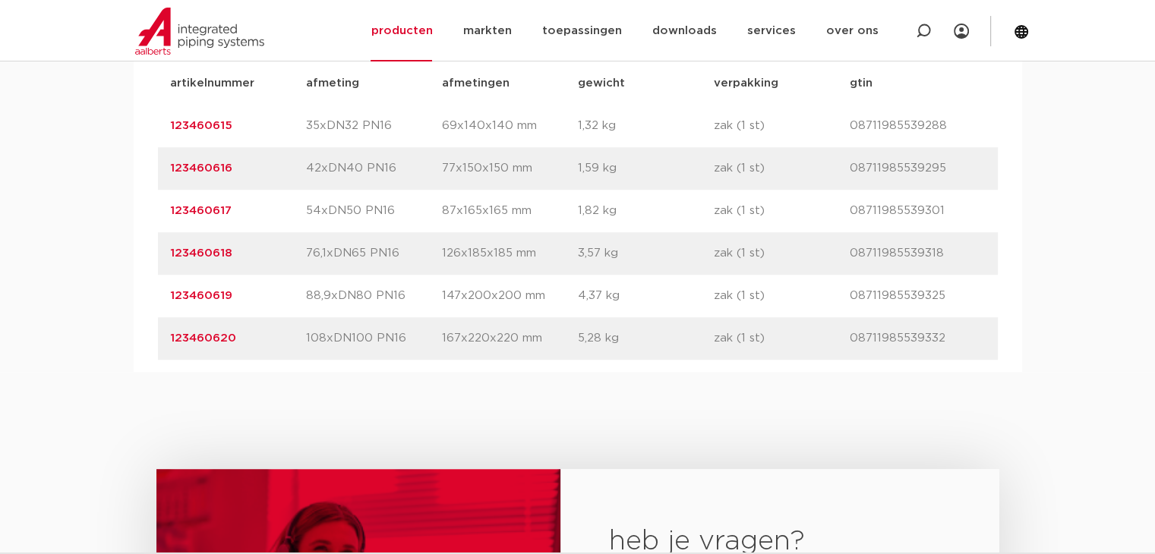
drag, startPoint x: 237, startPoint y: 210, endPoint x: 168, endPoint y: 209, distance: 69.1
click at [168, 209] on div "artikelnummer 123460617 afmeting 54xDN50 PN16 afmetingen 87x165x165 mm gewicht …" at bounding box center [578, 211] width 840 height 43
copy link "123460617"
click at [165, 346] on div "artikelnummer 123460620 afmeting 108xDN100 PN16 afmetingen 167x220x220 mm gewic…" at bounding box center [578, 338] width 840 height 43
drag, startPoint x: 257, startPoint y: 213, endPoint x: 150, endPoint y: 213, distance: 107.0
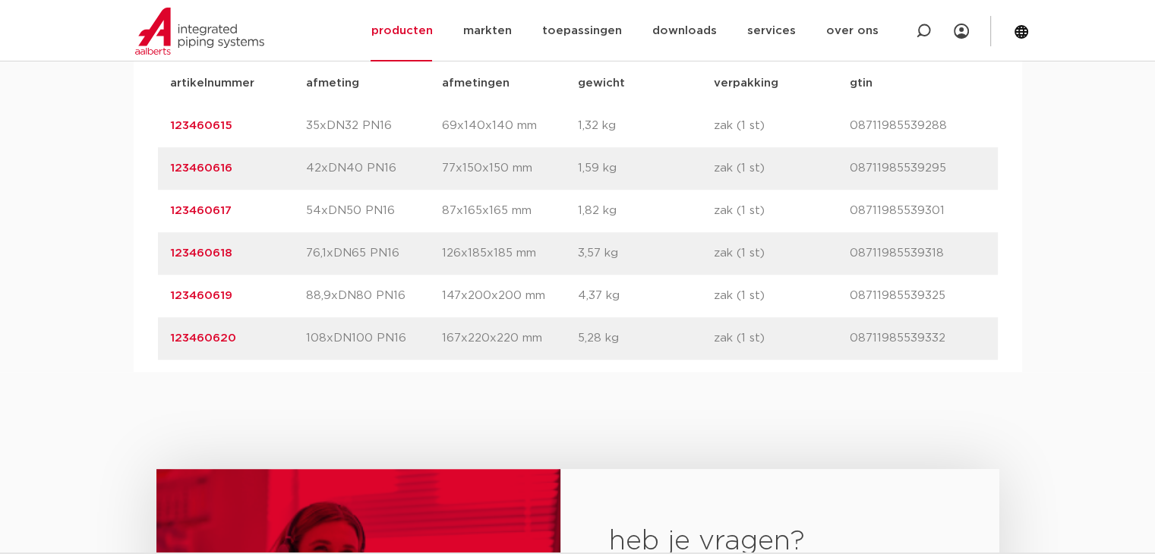
click at [150, 213] on div "artikelnummer afmeting afmetingen gewicht verpakking gtin artikelnummer 1234606…" at bounding box center [578, 211] width 888 height 322
copy link "123460617"
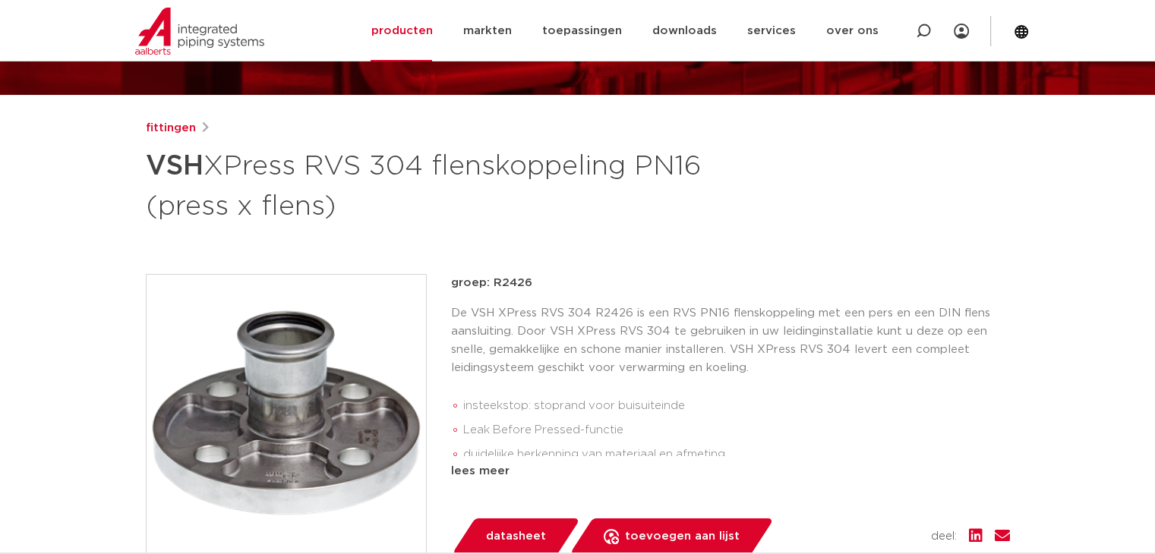
scroll to position [76, 0]
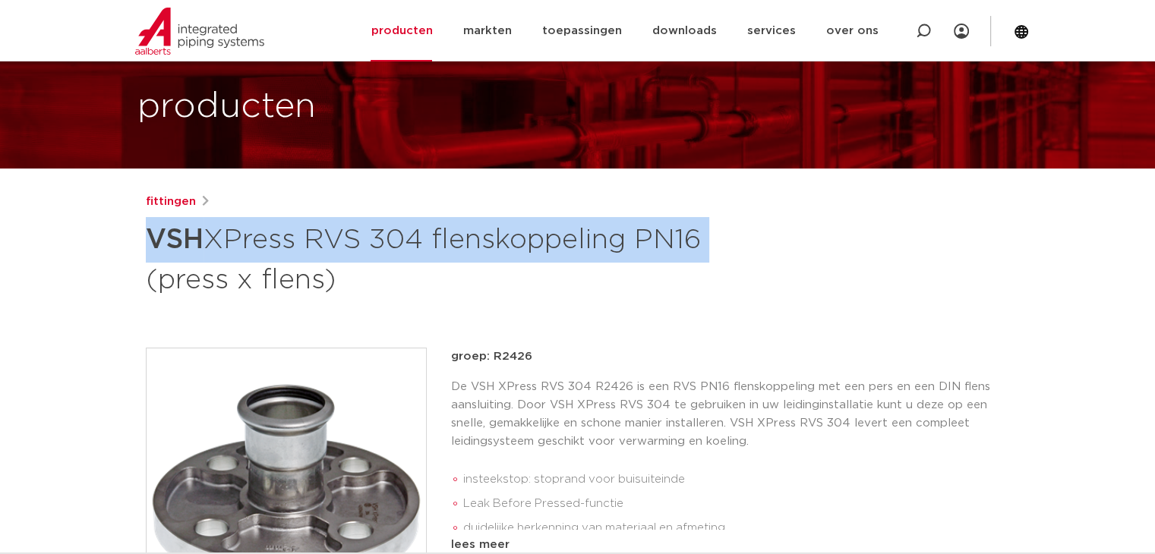
drag, startPoint x: 147, startPoint y: 238, endPoint x: 716, endPoint y: 235, distance: 568.6
click at [716, 235] on div "fittingen VSH XPress RVS 304 flenskoppeling PN16 (press x flens)" at bounding box center [578, 246] width 864 height 106
copy h1 "VSH XPress RVS 304 flenskoppeling PN16"
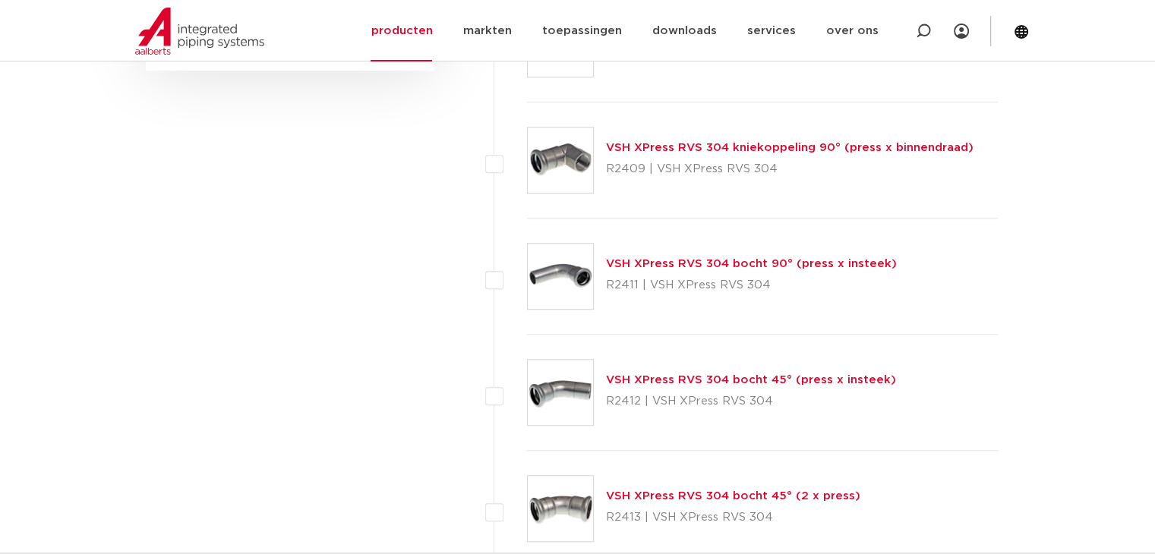
scroll to position [759, 0]
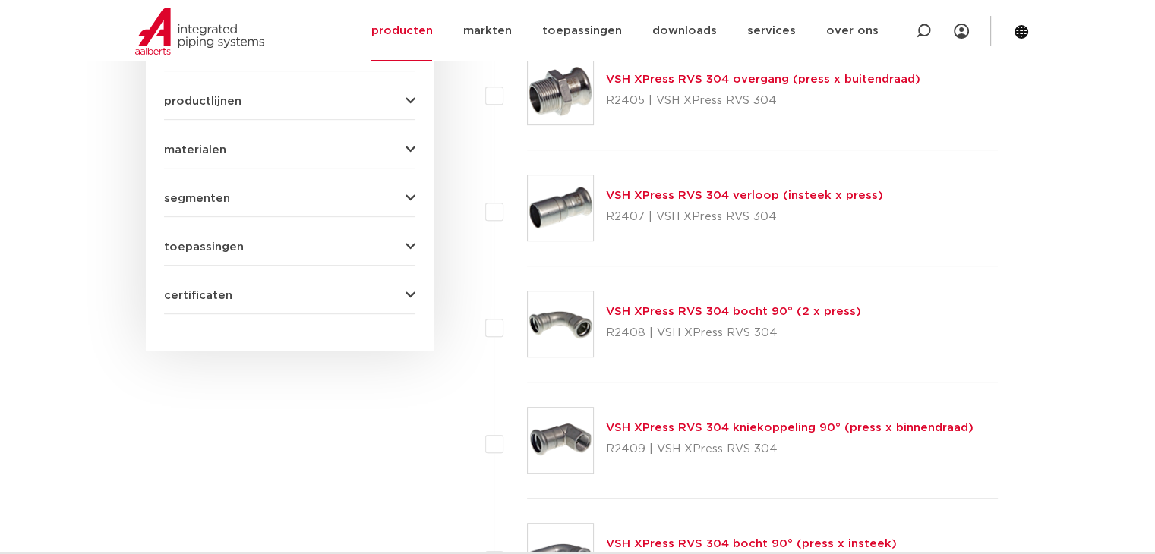
click at [794, 77] on link "VSH XPress RVS 304 overgang (press x buitendraad)" at bounding box center [763, 79] width 314 height 11
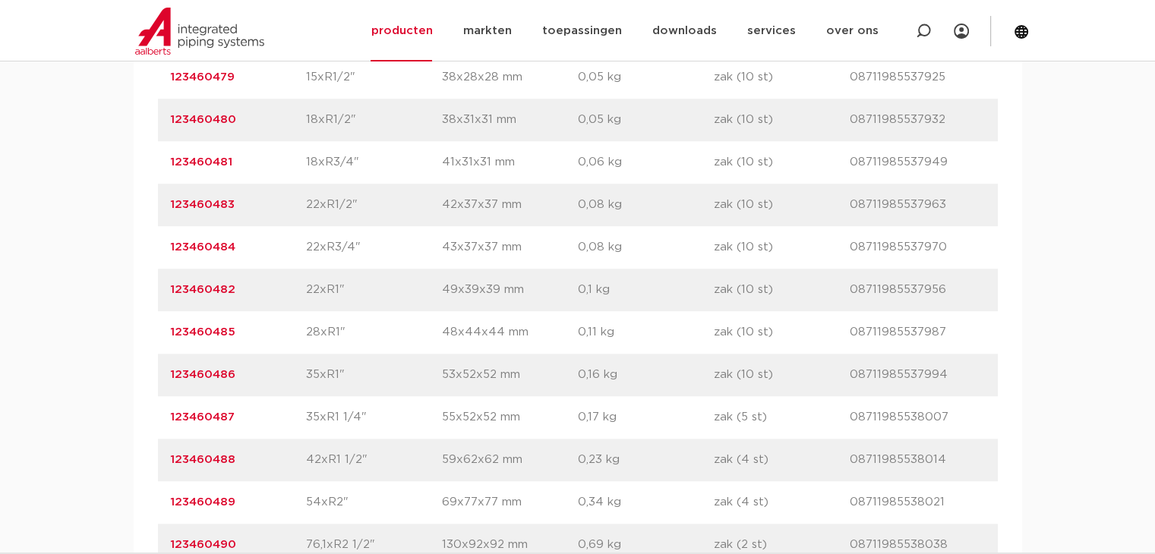
scroll to position [1139, 0]
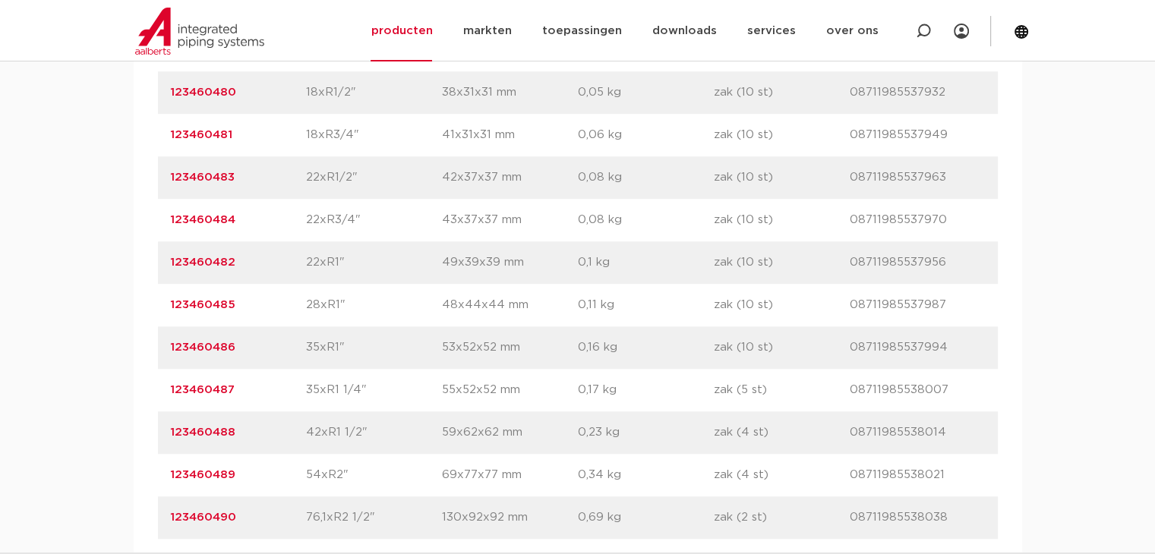
drag, startPoint x: 256, startPoint y: 435, endPoint x: 162, endPoint y: 443, distance: 94.5
click at [162, 443] on div "artikelnummer 123460488 afmeting 42xR1 1/2" [GEOGRAPHIC_DATA] 59x62x62 mm gewic…" at bounding box center [578, 432] width 840 height 43
copy link "123460488"
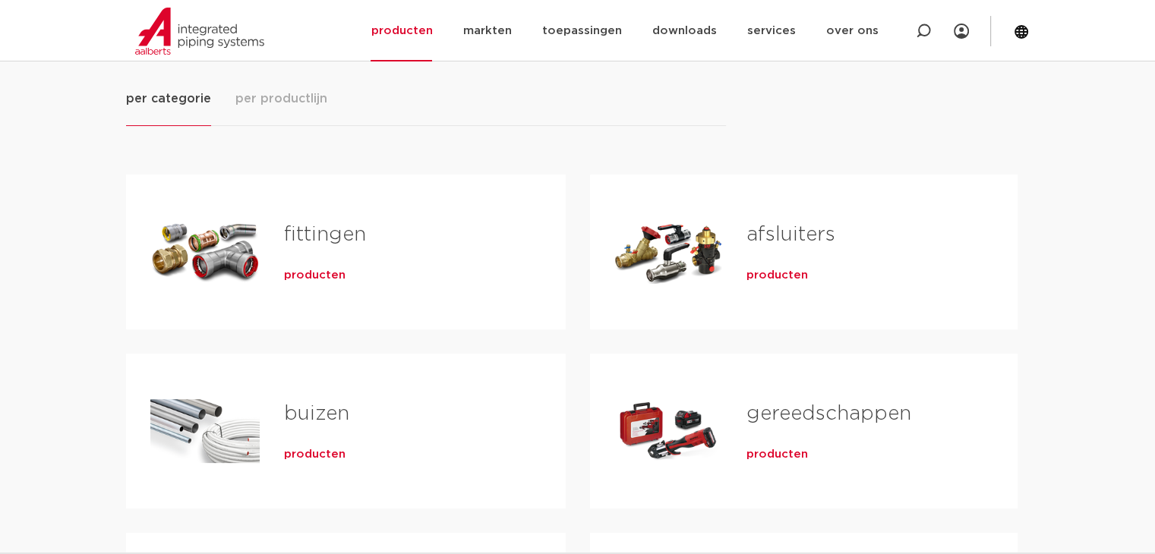
scroll to position [228, 0]
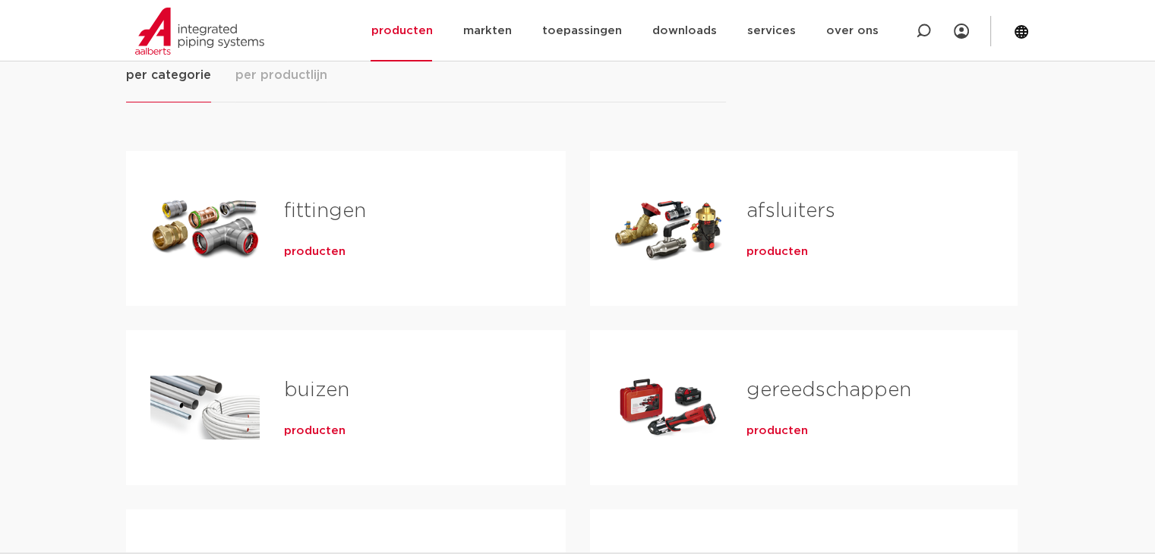
click at [315, 431] on span "producten" at bounding box center [314, 431] width 61 height 15
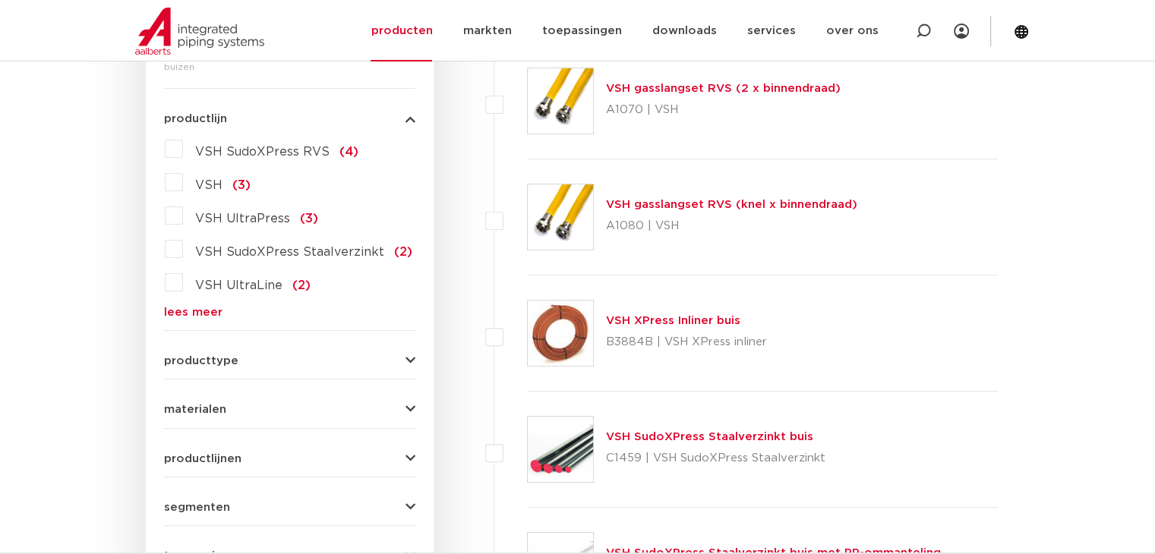
scroll to position [380, 0]
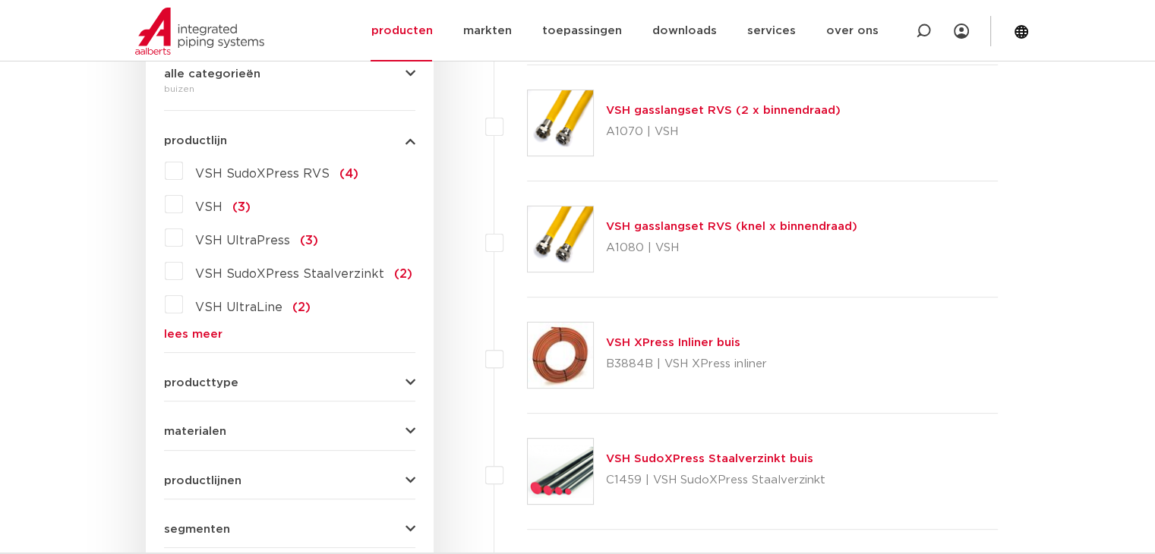
click at [297, 171] on span "VSH SudoXPress RVS" at bounding box center [262, 174] width 134 height 12
click at [0, 0] on input "VSH SudoXPress RVS (4)" at bounding box center [0, 0] width 0 height 0
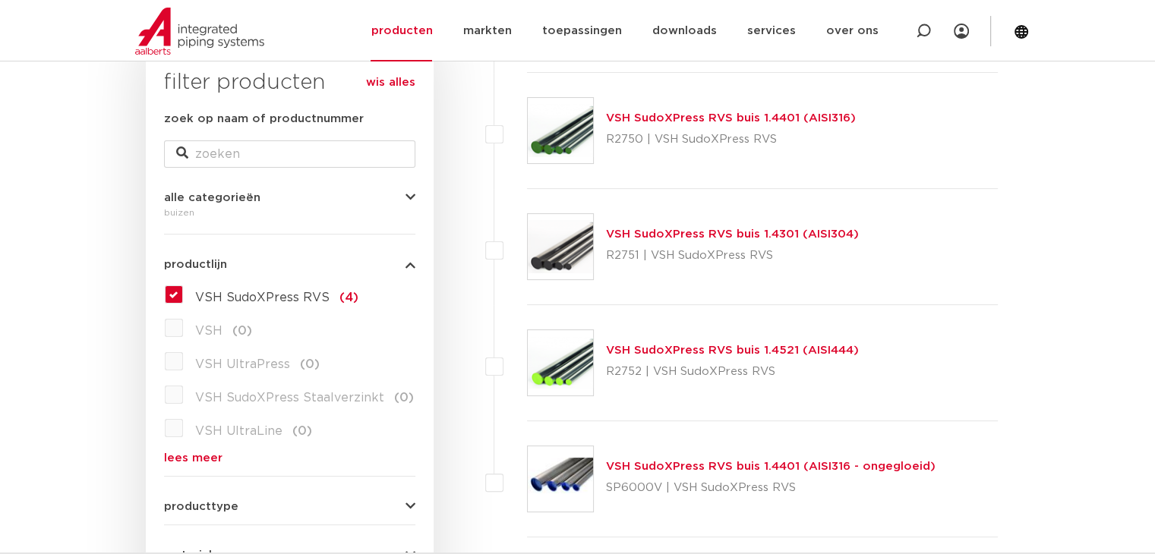
scroll to position [219, 0]
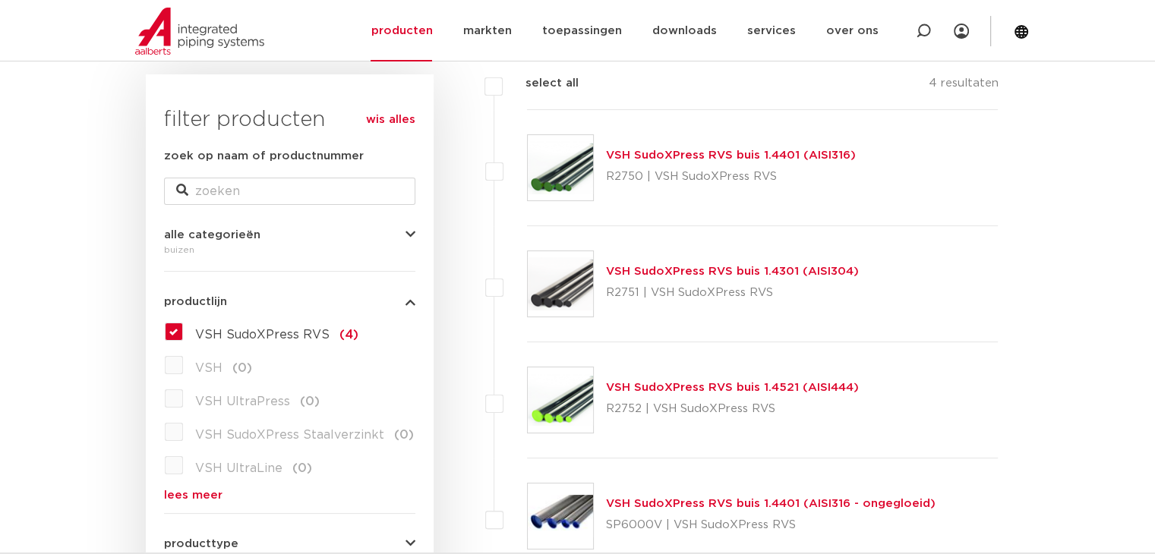
click at [641, 266] on link "VSH SudoXPress RVS buis 1.4301 (AISI304)" at bounding box center [732, 271] width 253 height 11
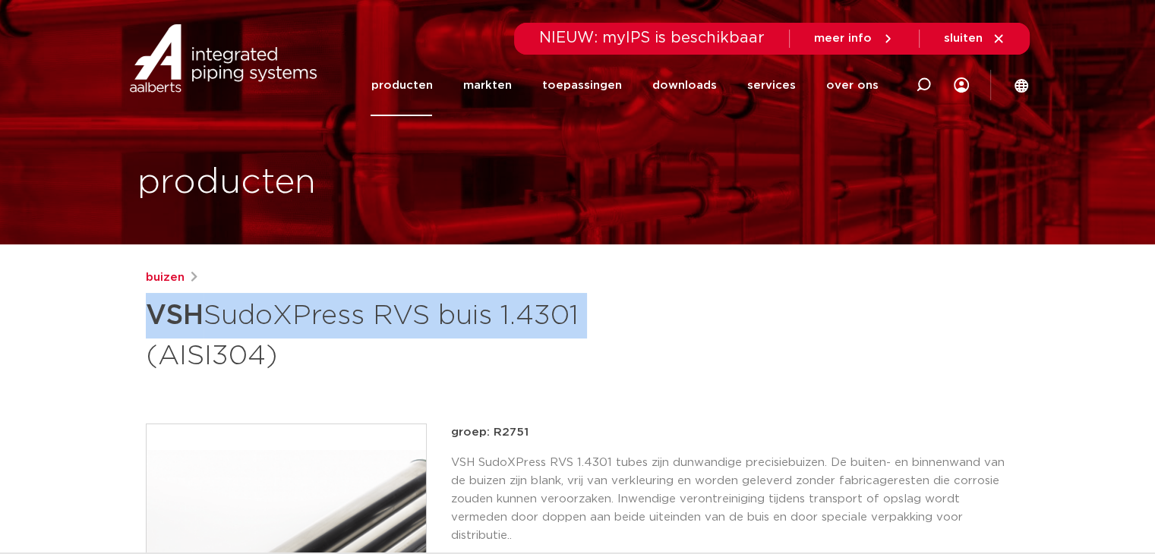
drag, startPoint x: 144, startPoint y: 311, endPoint x: 602, endPoint y: 310, distance: 457.7
copy h1 "VSH SudoXPress RVS buis 1.4301"
